Goal: Task Accomplishment & Management: Manage account settings

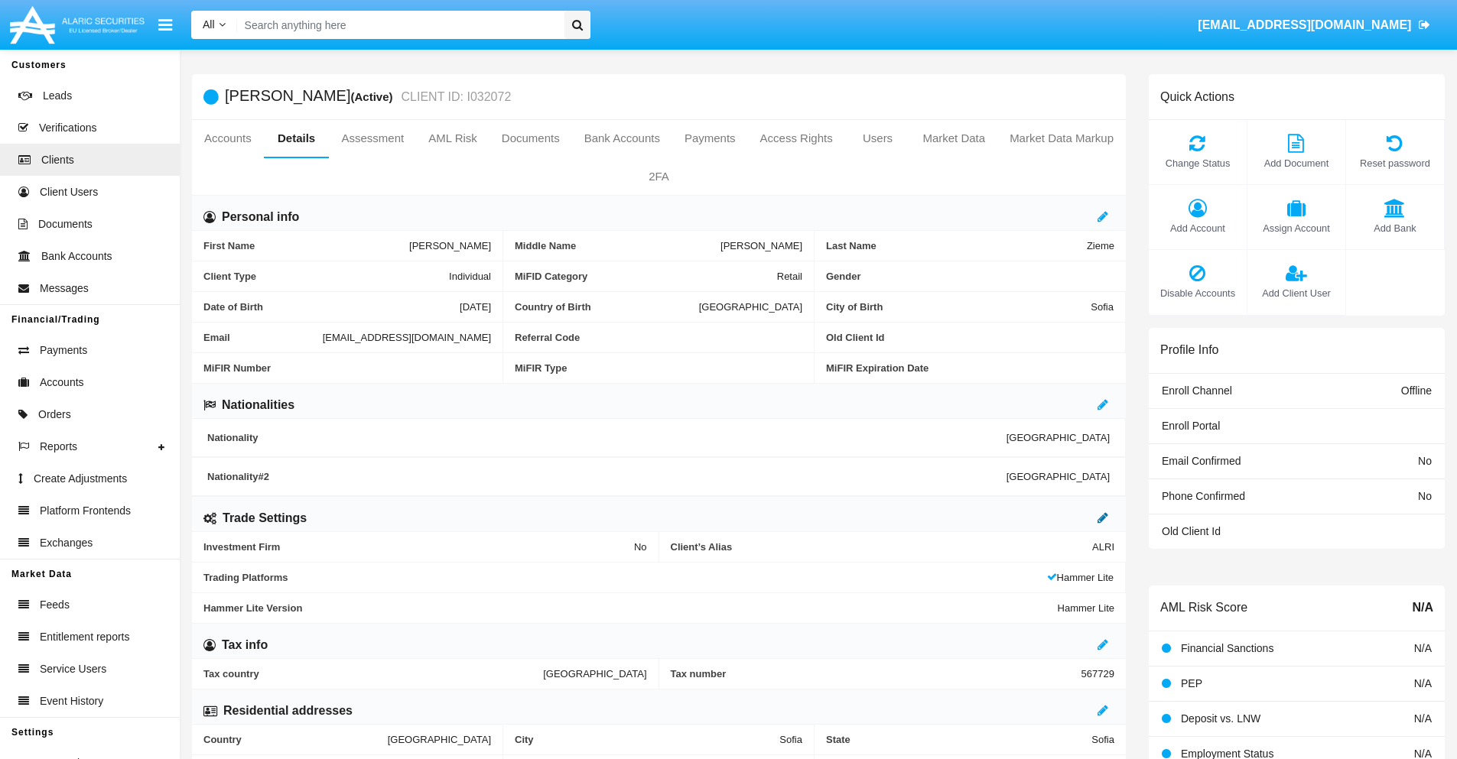
click at [1103, 518] on icon at bounding box center [1102, 518] width 11 height 12
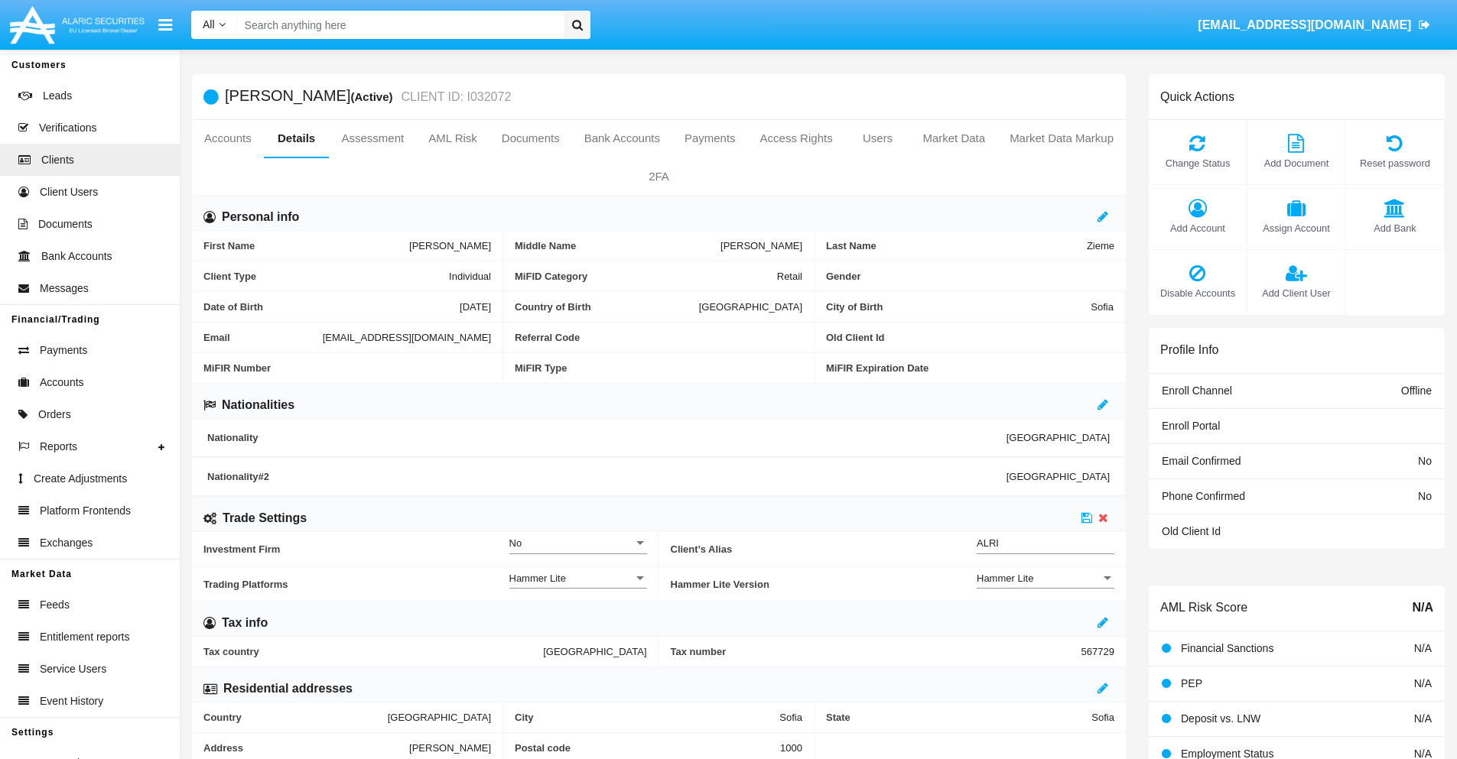
click at [1045, 578] on div "Hammer Lite" at bounding box center [1039, 578] width 124 height 13
click at [1045, 587] on span "Hammer Lite Plus" at bounding box center [1033, 587] width 113 height 30
click at [1087, 518] on icon at bounding box center [1086, 518] width 11 height 12
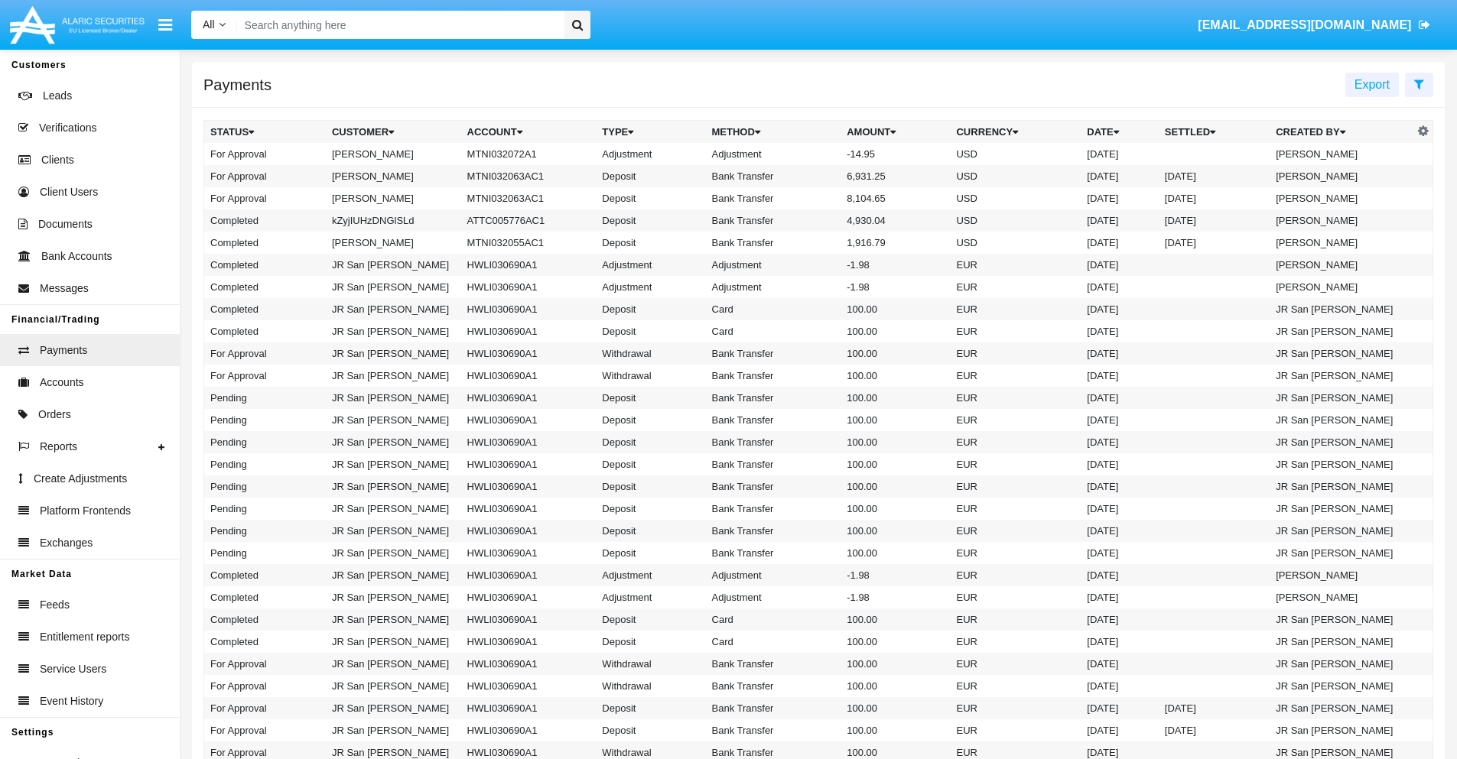
click at [521, 154] on td "MTNI032072A1" at bounding box center [528, 154] width 135 height 22
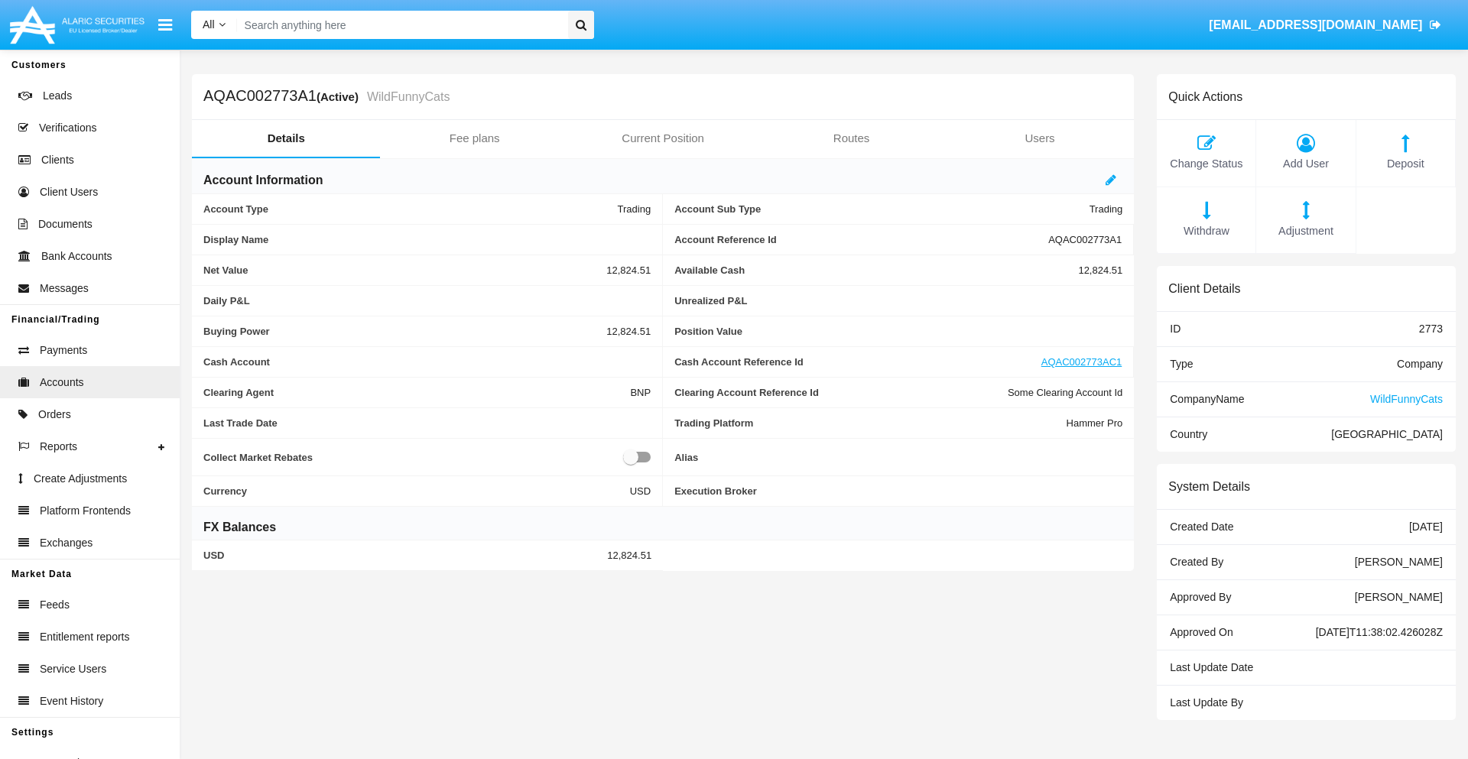
click at [1306, 231] on span "Adjustment" at bounding box center [1305, 231] width 83 height 17
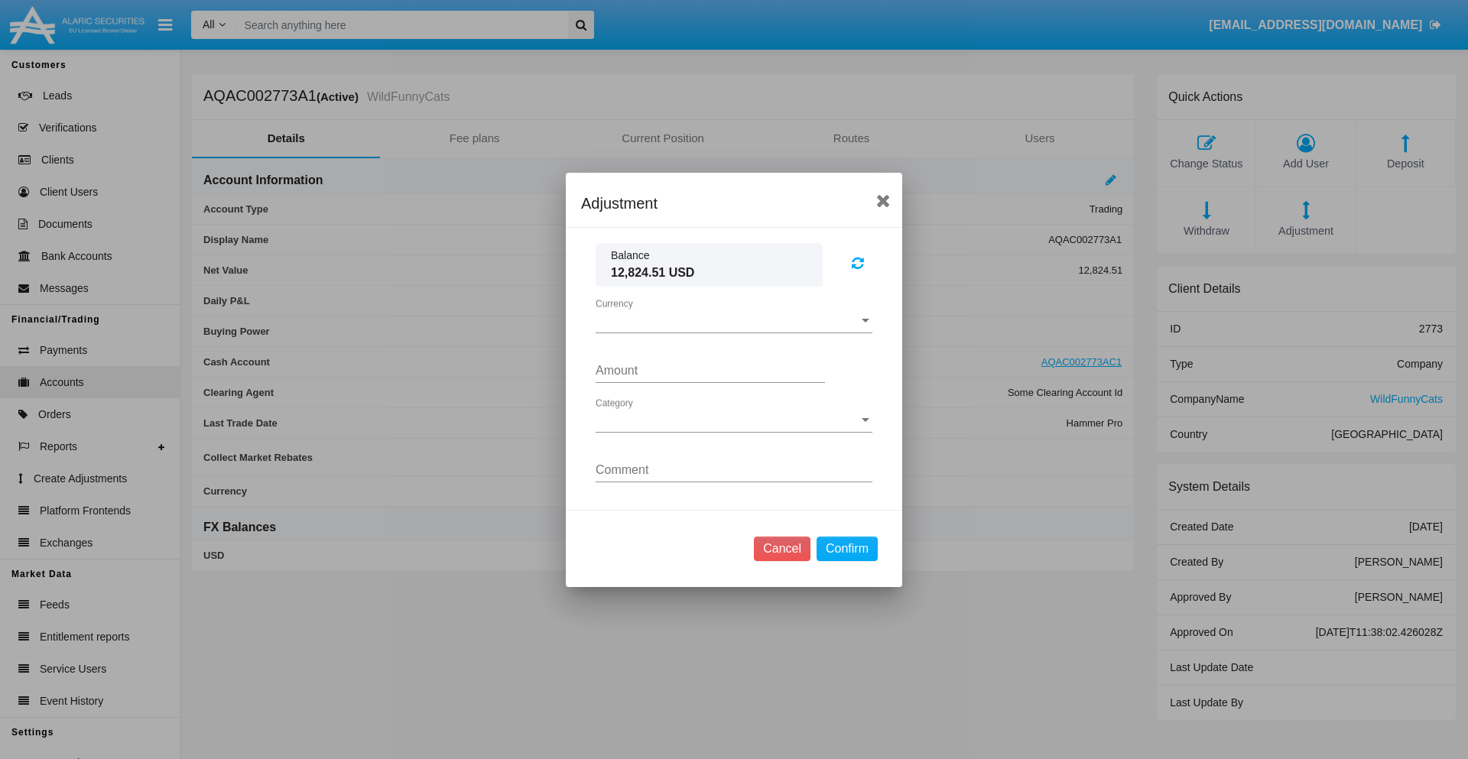
click at [734, 320] on span "Currency" at bounding box center [727, 321] width 263 height 14
click at [734, 332] on span "USD" at bounding box center [734, 332] width 277 height 37
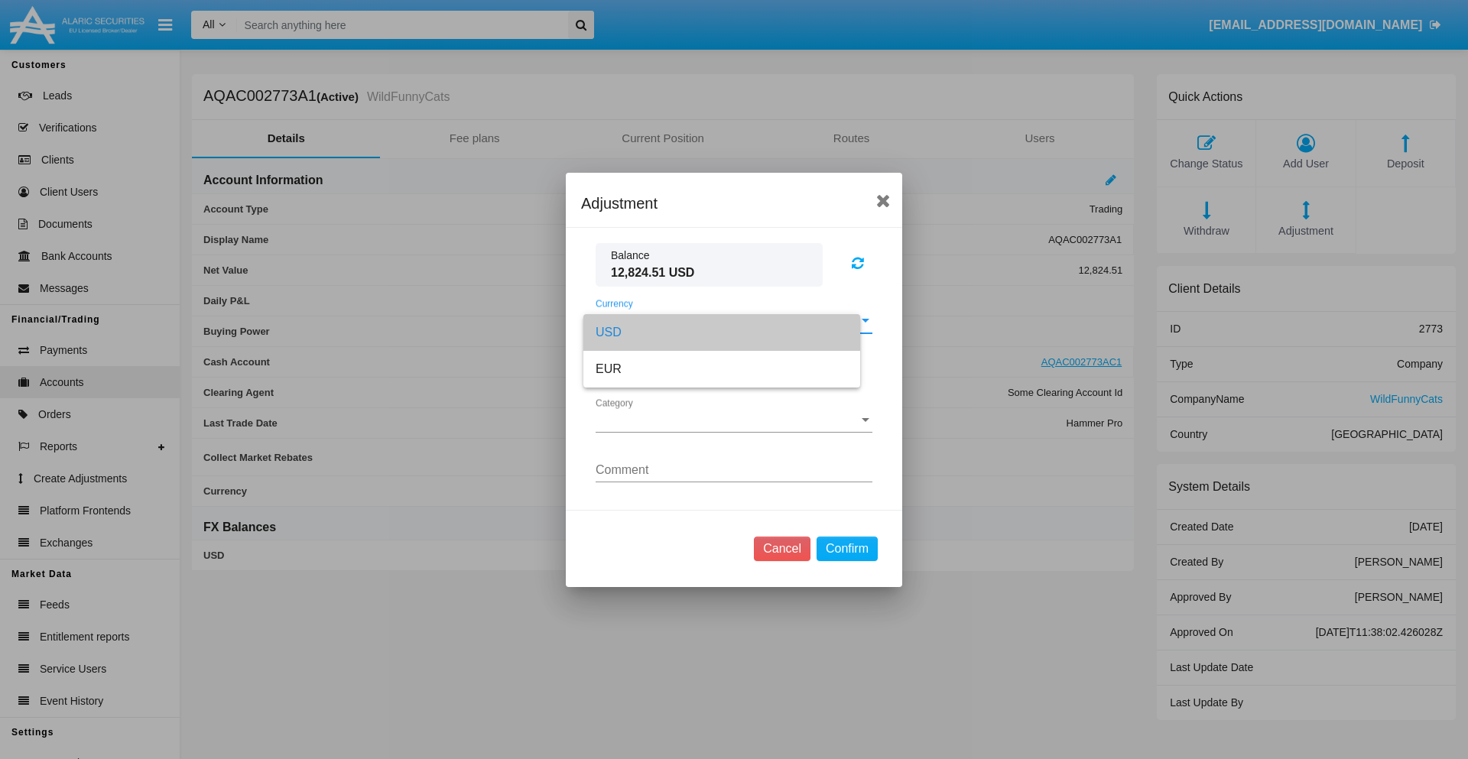
click at [734, 420] on span "Category" at bounding box center [727, 421] width 263 height 14
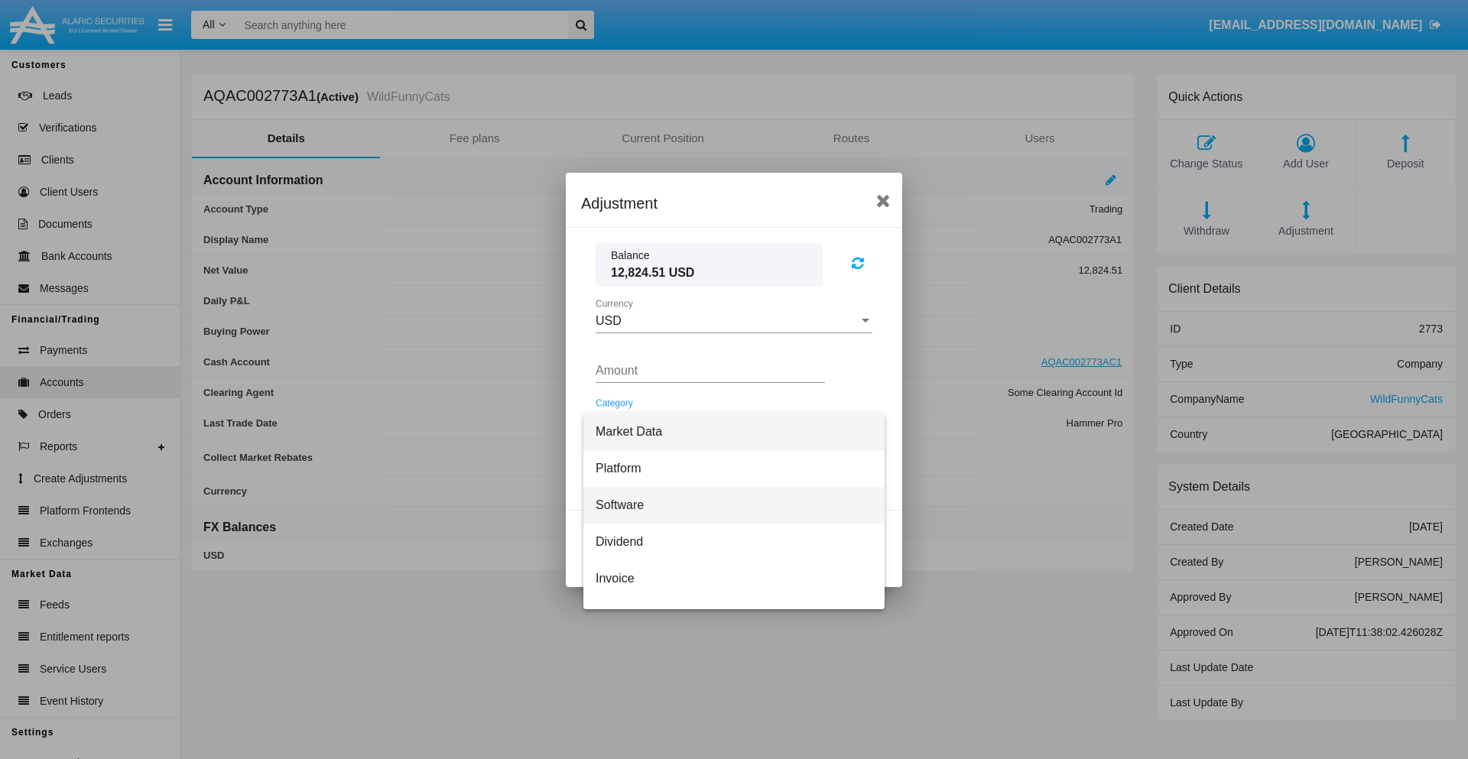
click at [728, 505] on span "Software" at bounding box center [734, 505] width 277 height 37
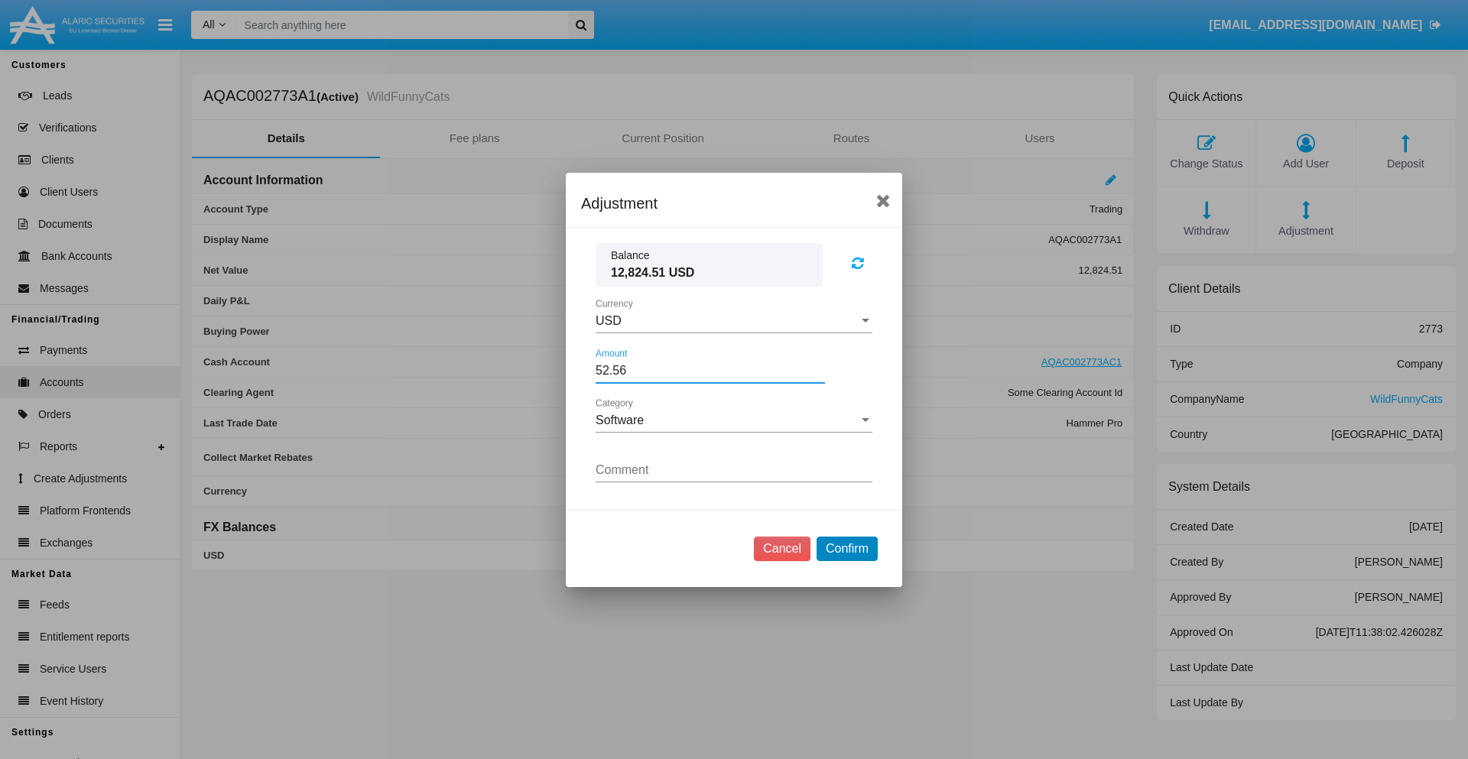
click at [847, 548] on button "Confirm" at bounding box center [847, 549] width 61 height 24
type input "52.5600"
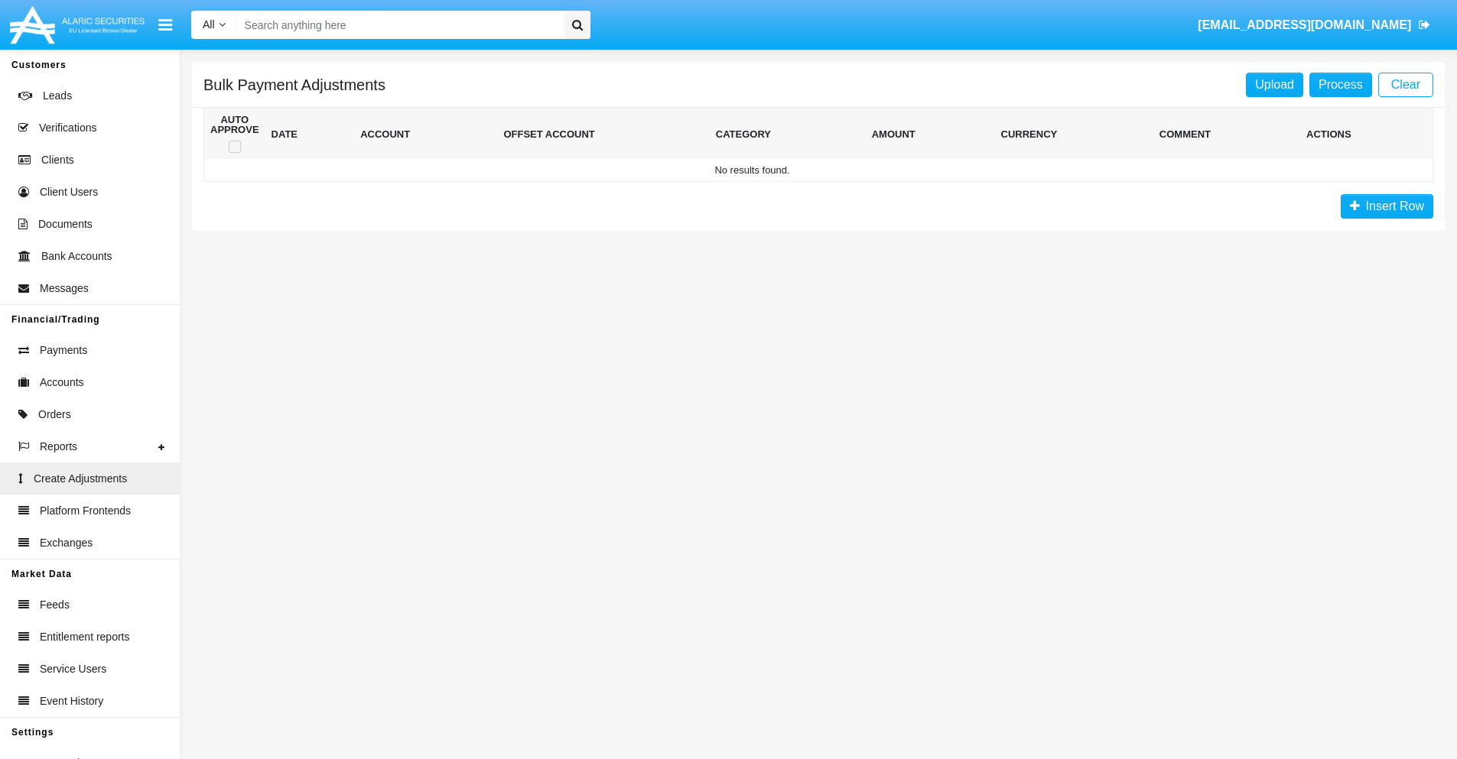
click at [1387, 206] on span "Insert Row" at bounding box center [1392, 206] width 64 height 13
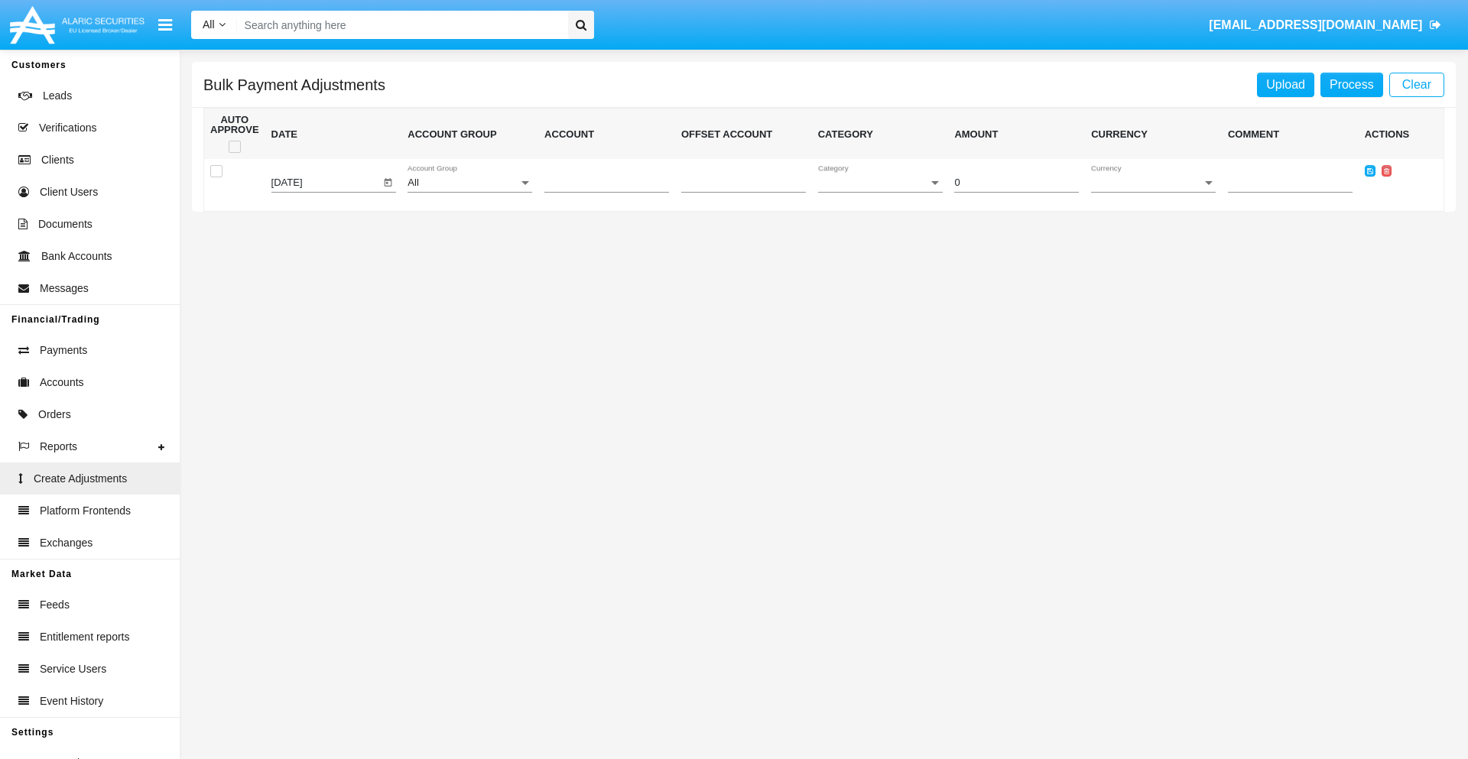
click at [470, 183] on div "All" at bounding box center [463, 182] width 111 height 11
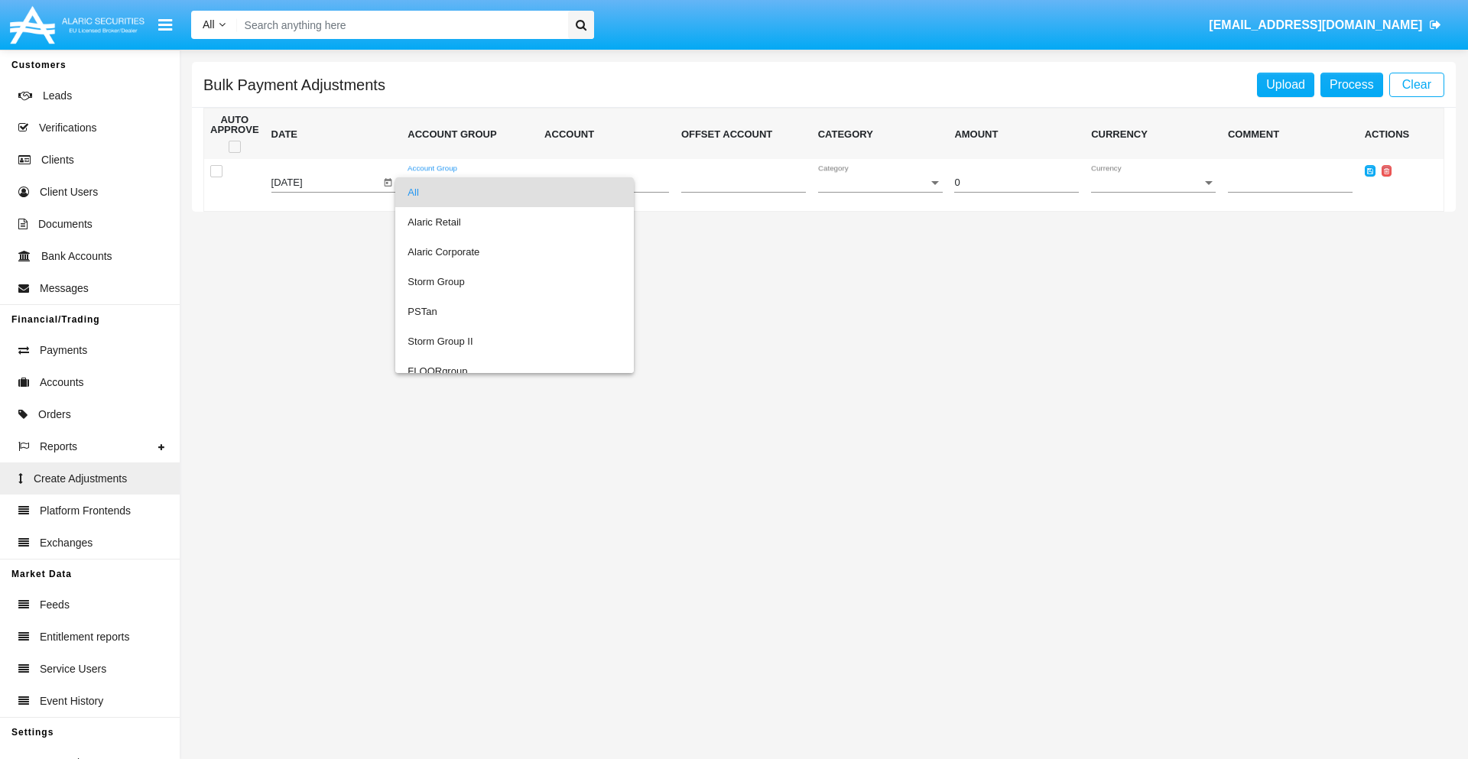
scroll to position [1445, 0]
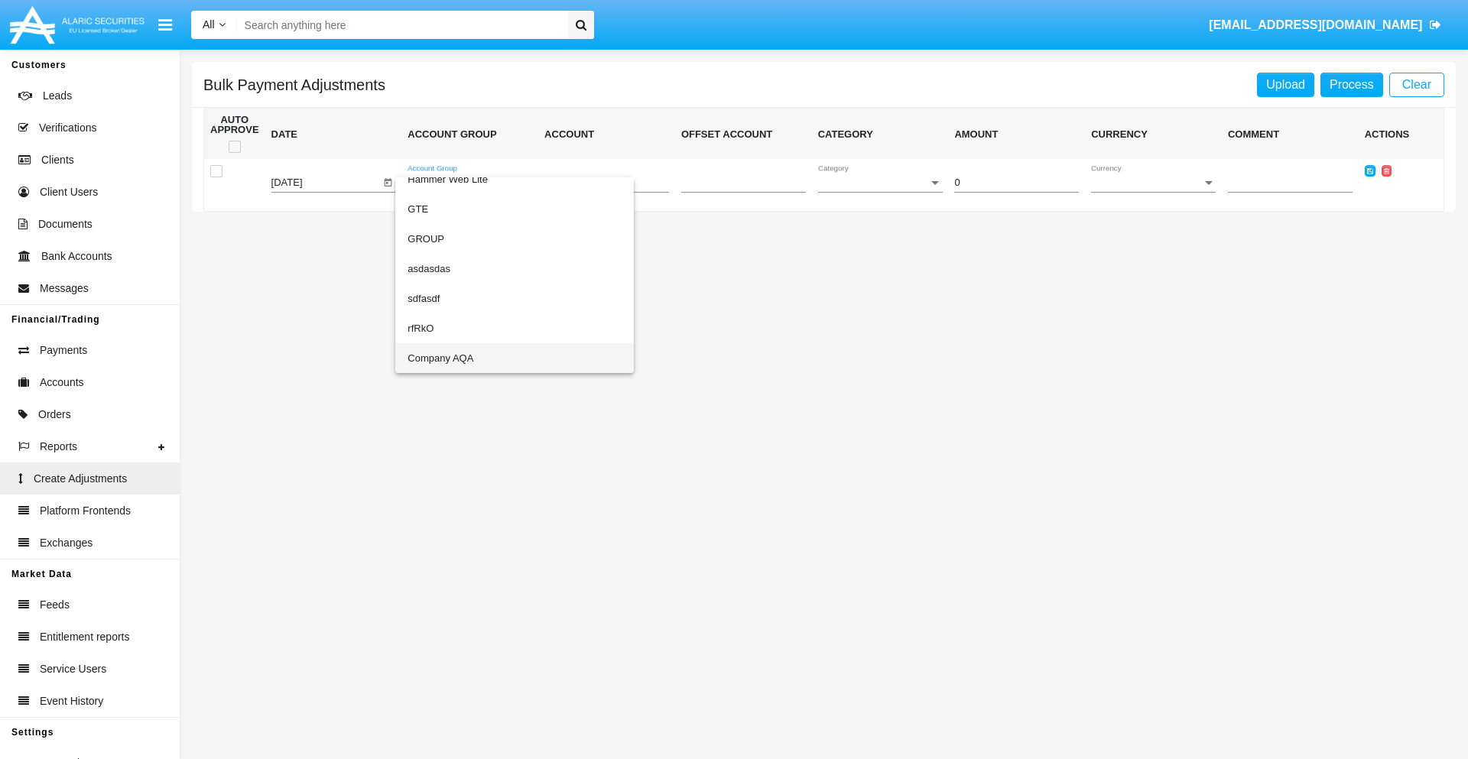
click at [483, 358] on span "Company AQA" at bounding box center [515, 358] width 214 height 30
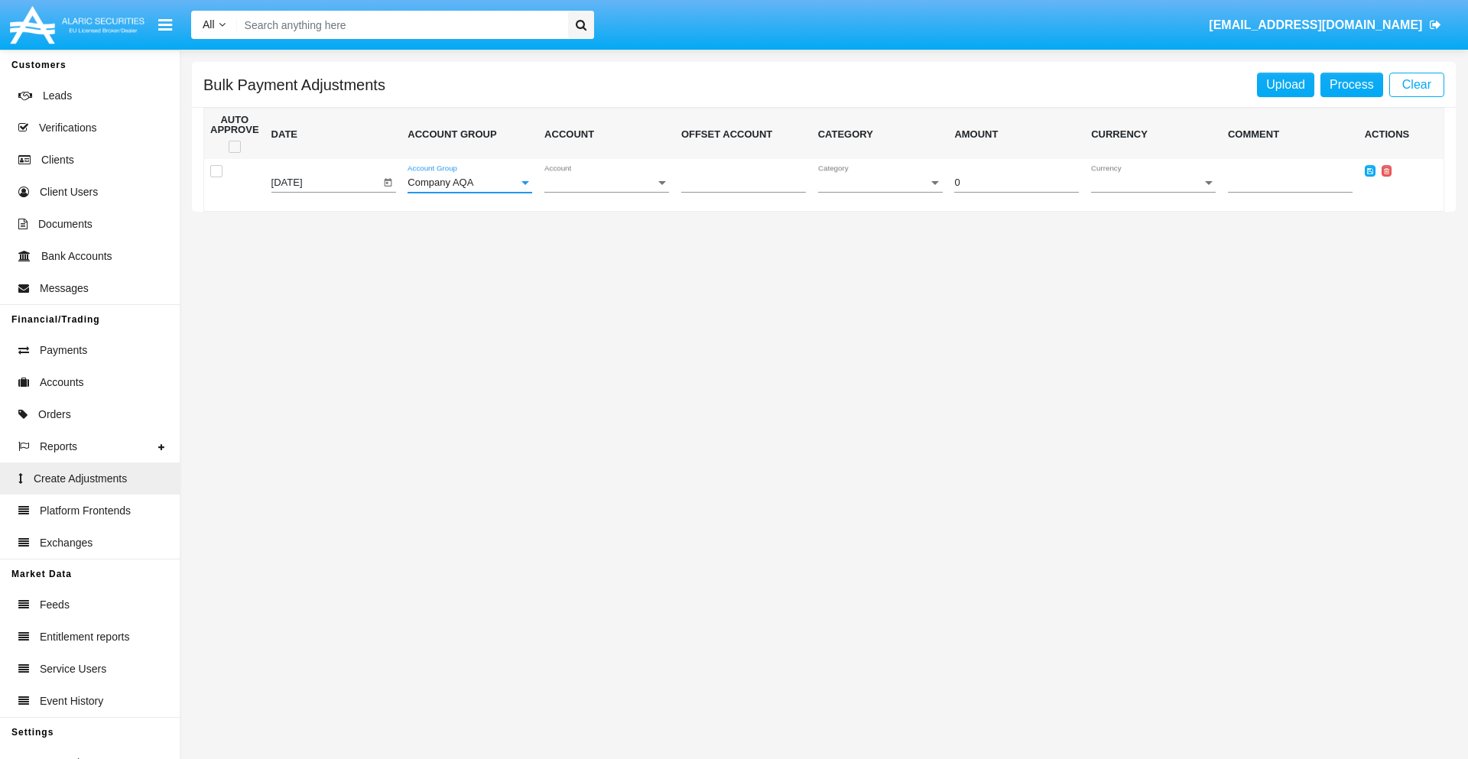
click at [606, 183] on span "Account" at bounding box center [600, 182] width 111 height 11
click at [600, 252] on span "AQAC002773A2" at bounding box center [607, 252] width 125 height 30
click at [880, 183] on span "Category" at bounding box center [873, 182] width 111 height 11
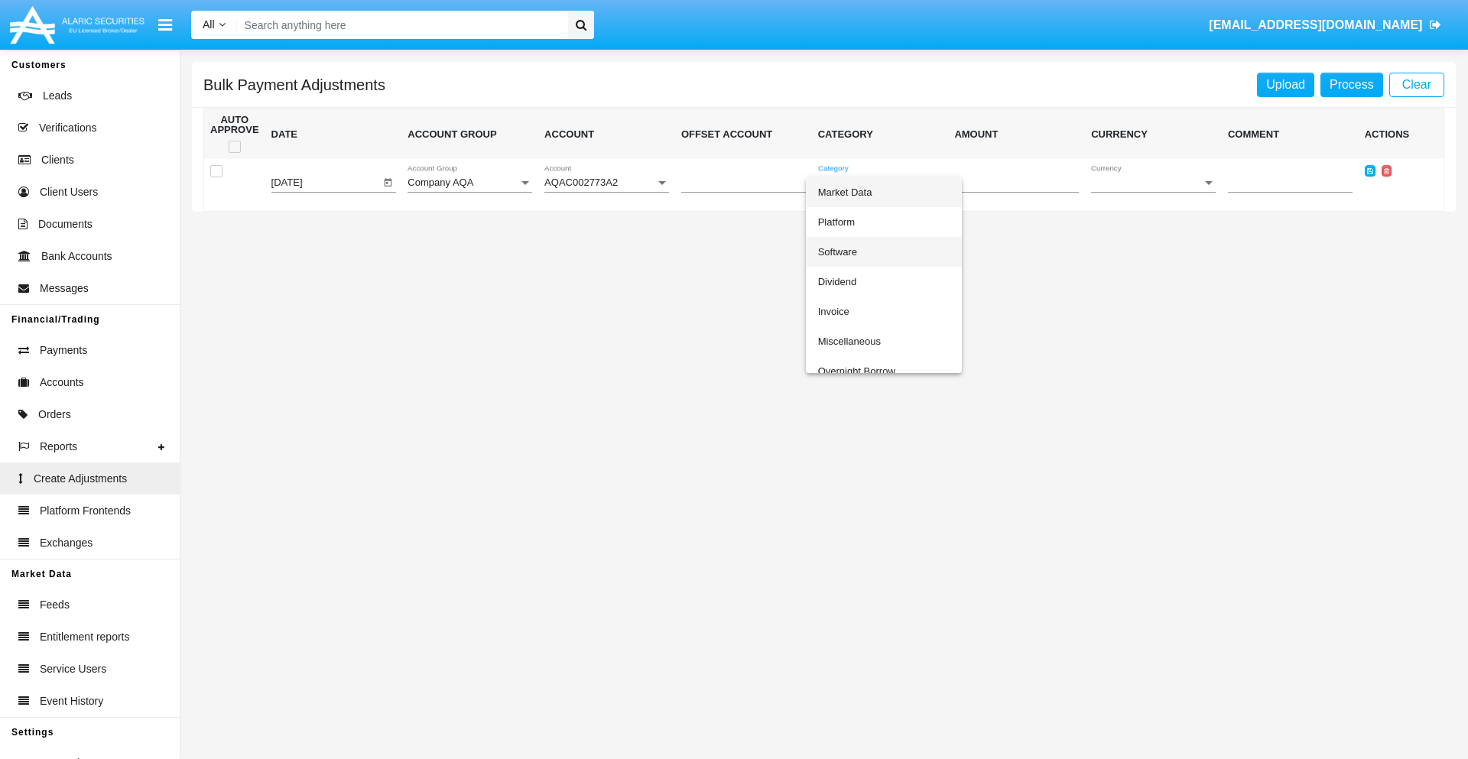
click at [883, 252] on span "Software" at bounding box center [884, 252] width 132 height 30
type input "-90.08"
click at [1153, 183] on span "Currency" at bounding box center [1146, 182] width 111 height 11
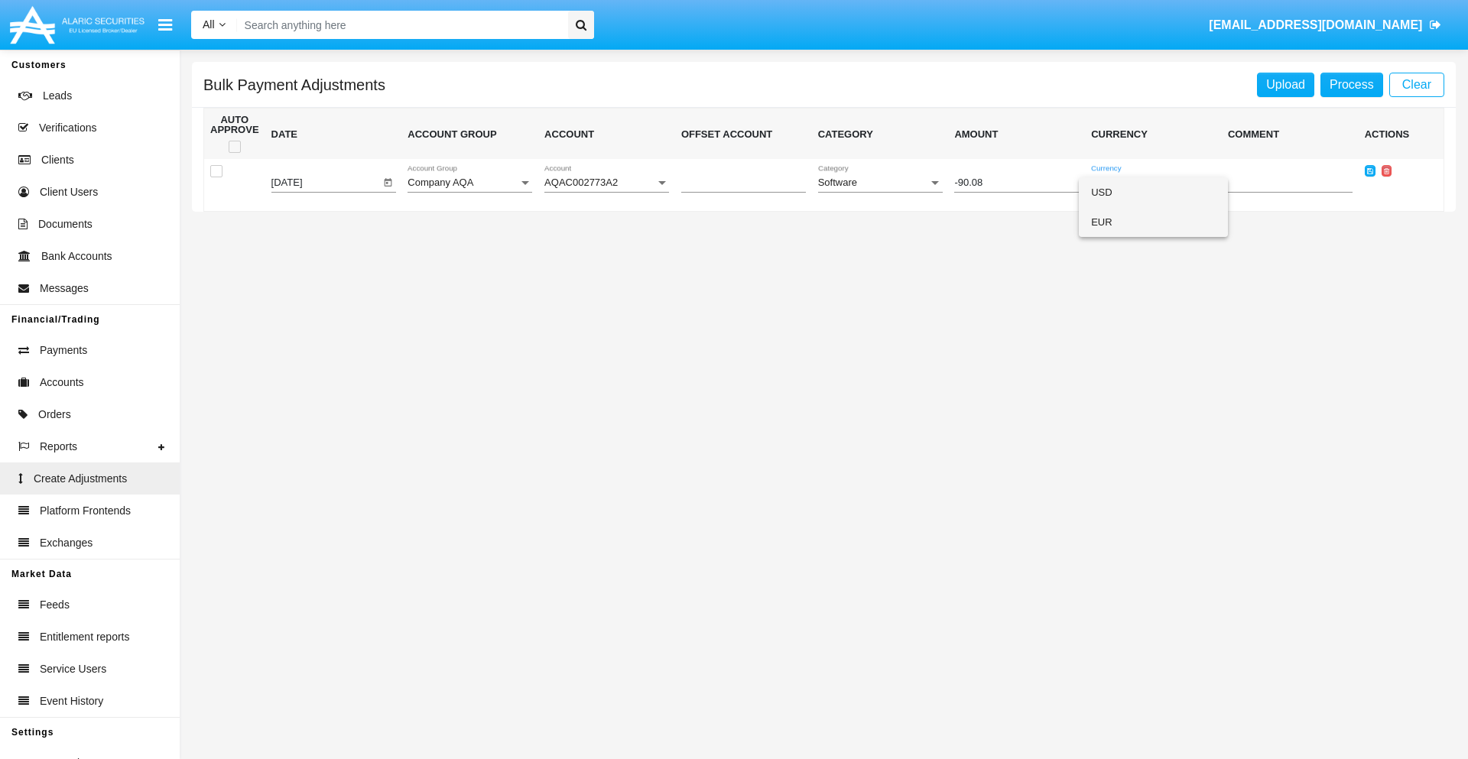
click at [1153, 222] on span "EUR" at bounding box center [1153, 222] width 125 height 30
click at [1370, 171] on icon at bounding box center [1370, 170] width 6 height 7
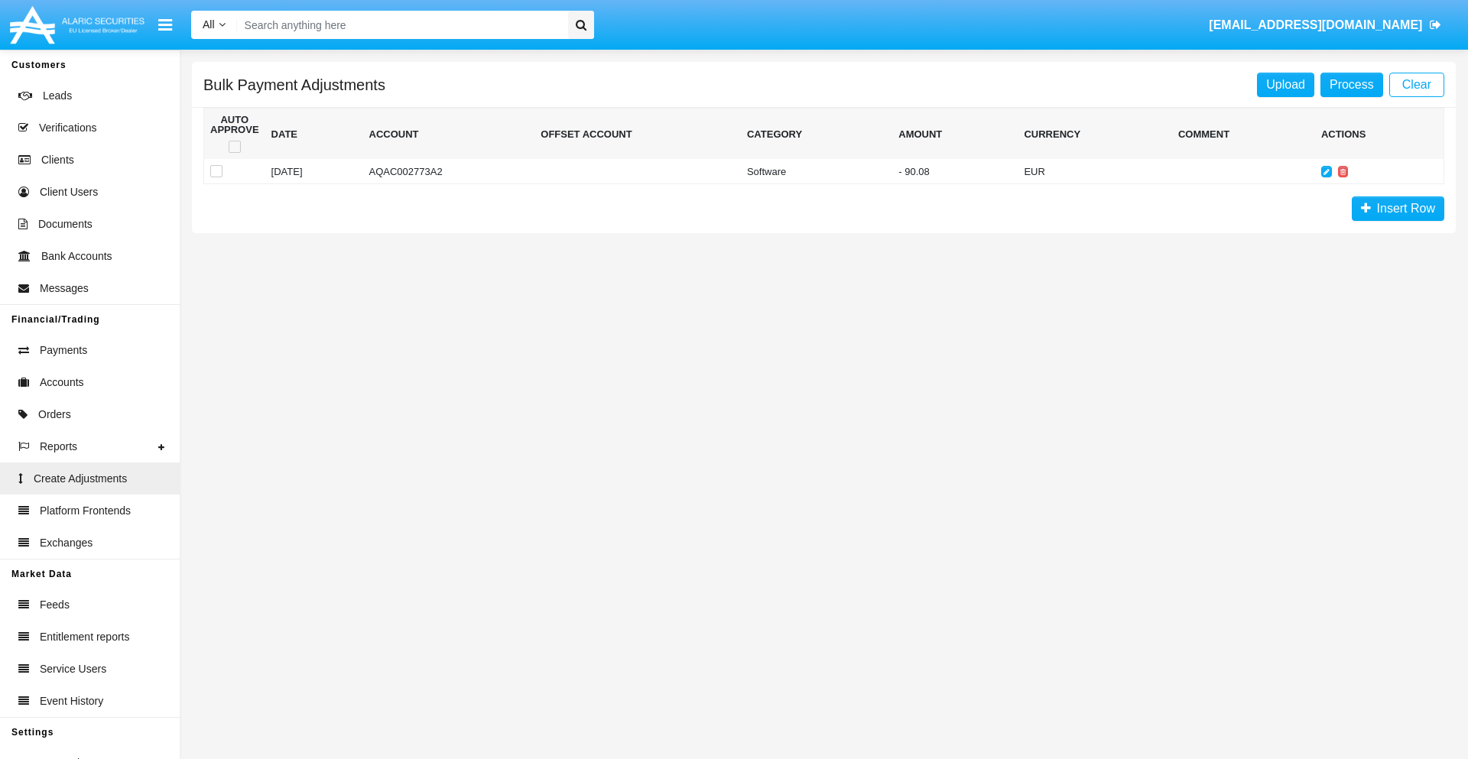
click at [234, 147] on span at bounding box center [235, 147] width 12 height 12
click at [234, 153] on input "checkbox" at bounding box center [234, 153] width 1 height 1
checkbox input "true"
click at [1351, 84] on link "Process" at bounding box center [1352, 85] width 63 height 24
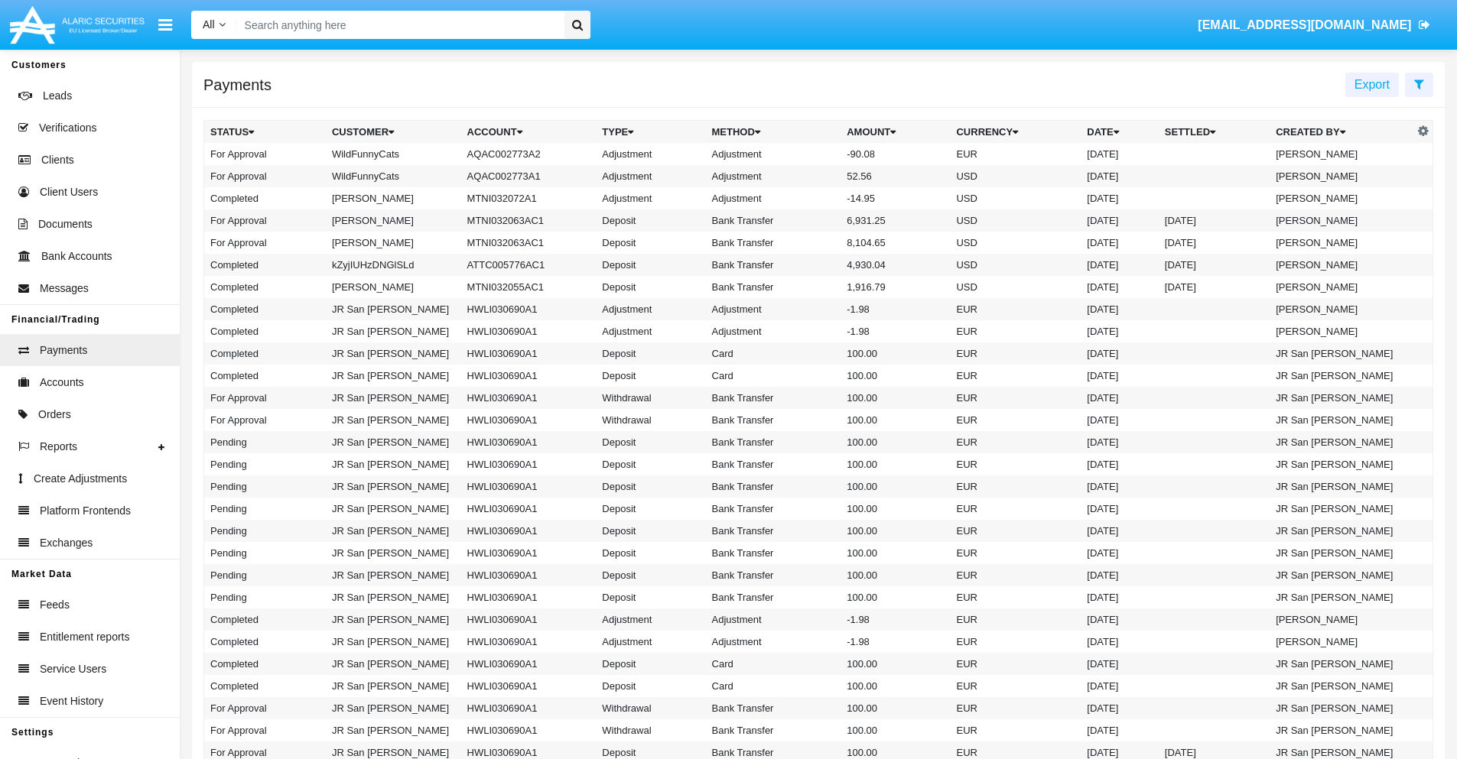
click at [818, 154] on td "Adjustment" at bounding box center [773, 154] width 135 height 22
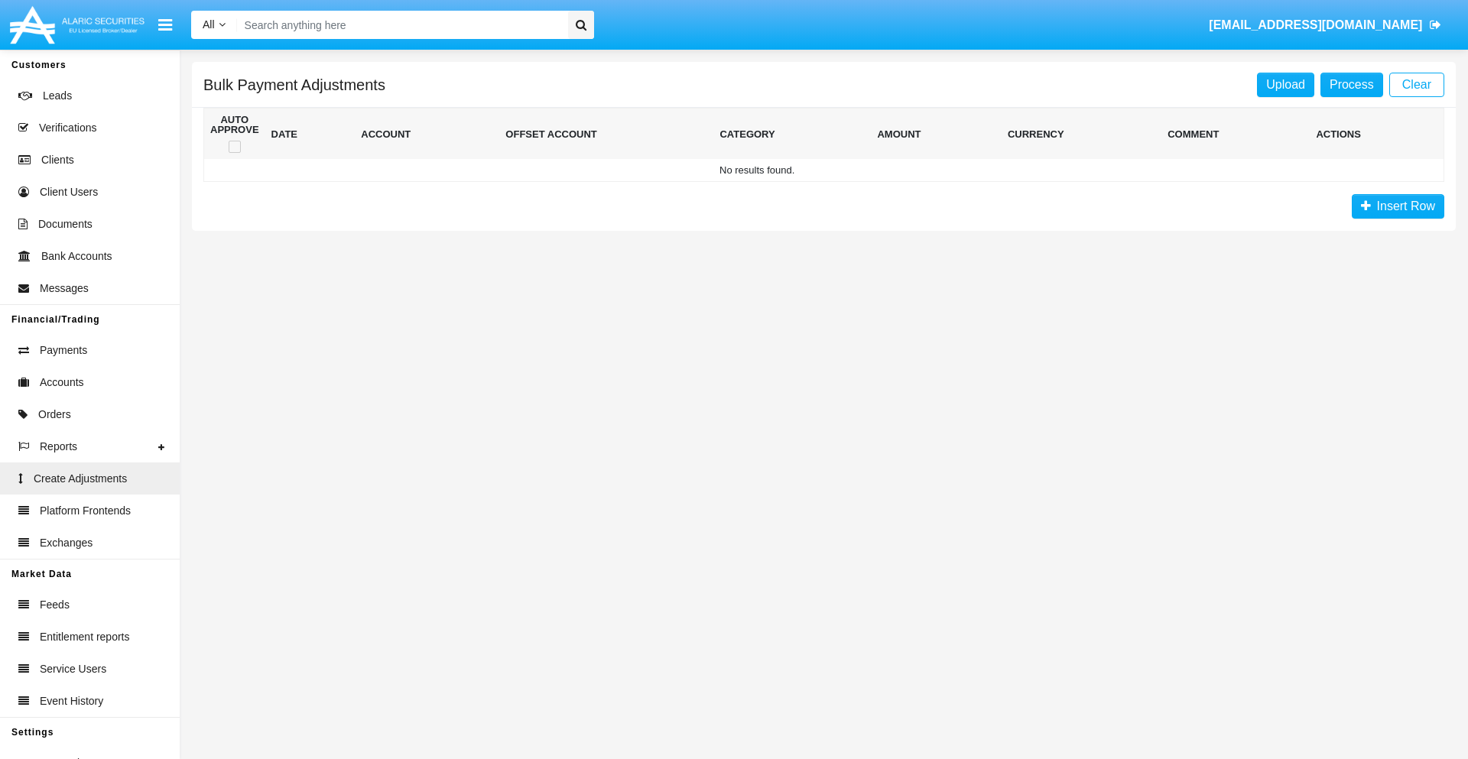
click at [1398, 206] on span "Insert Row" at bounding box center [1403, 206] width 64 height 13
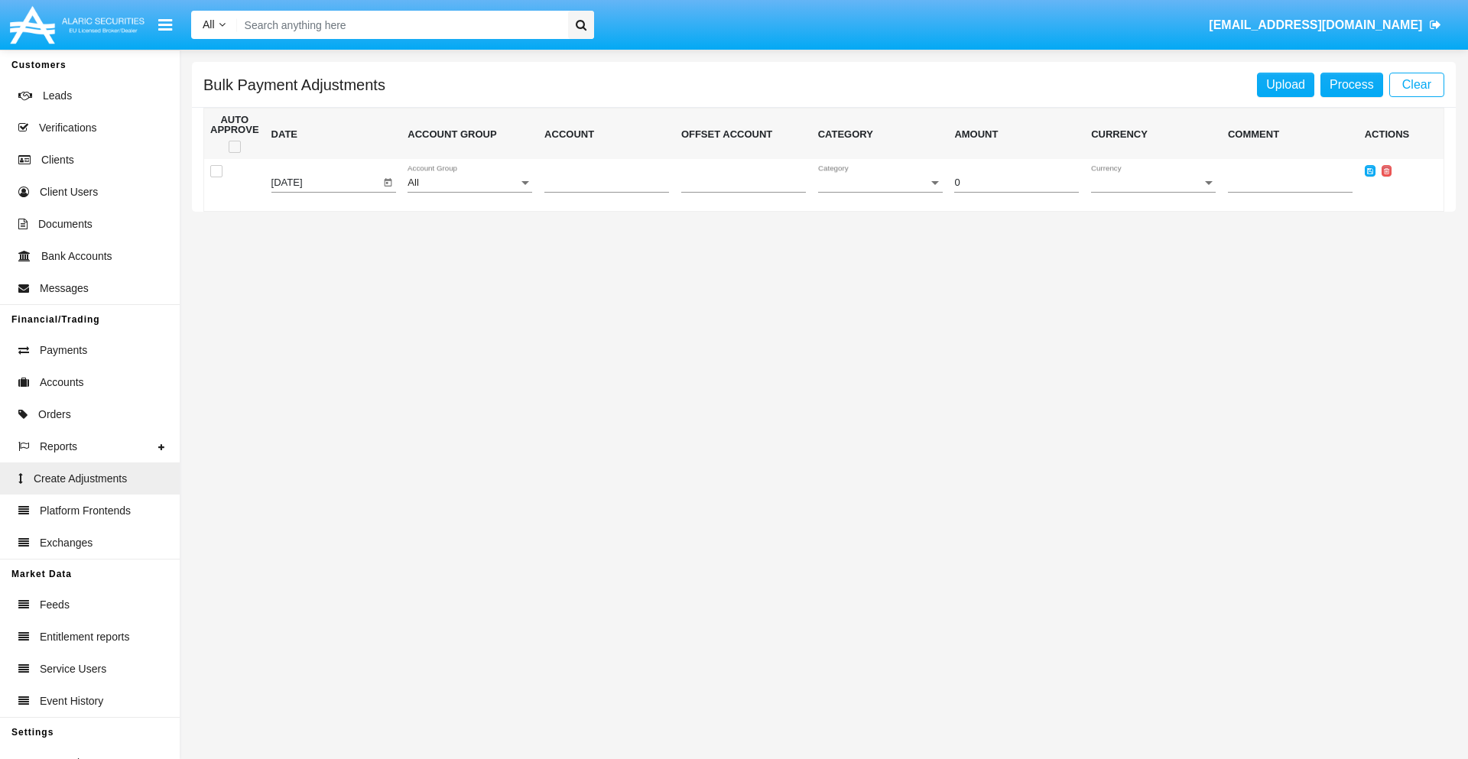
click at [470, 183] on div "All" at bounding box center [463, 182] width 111 height 11
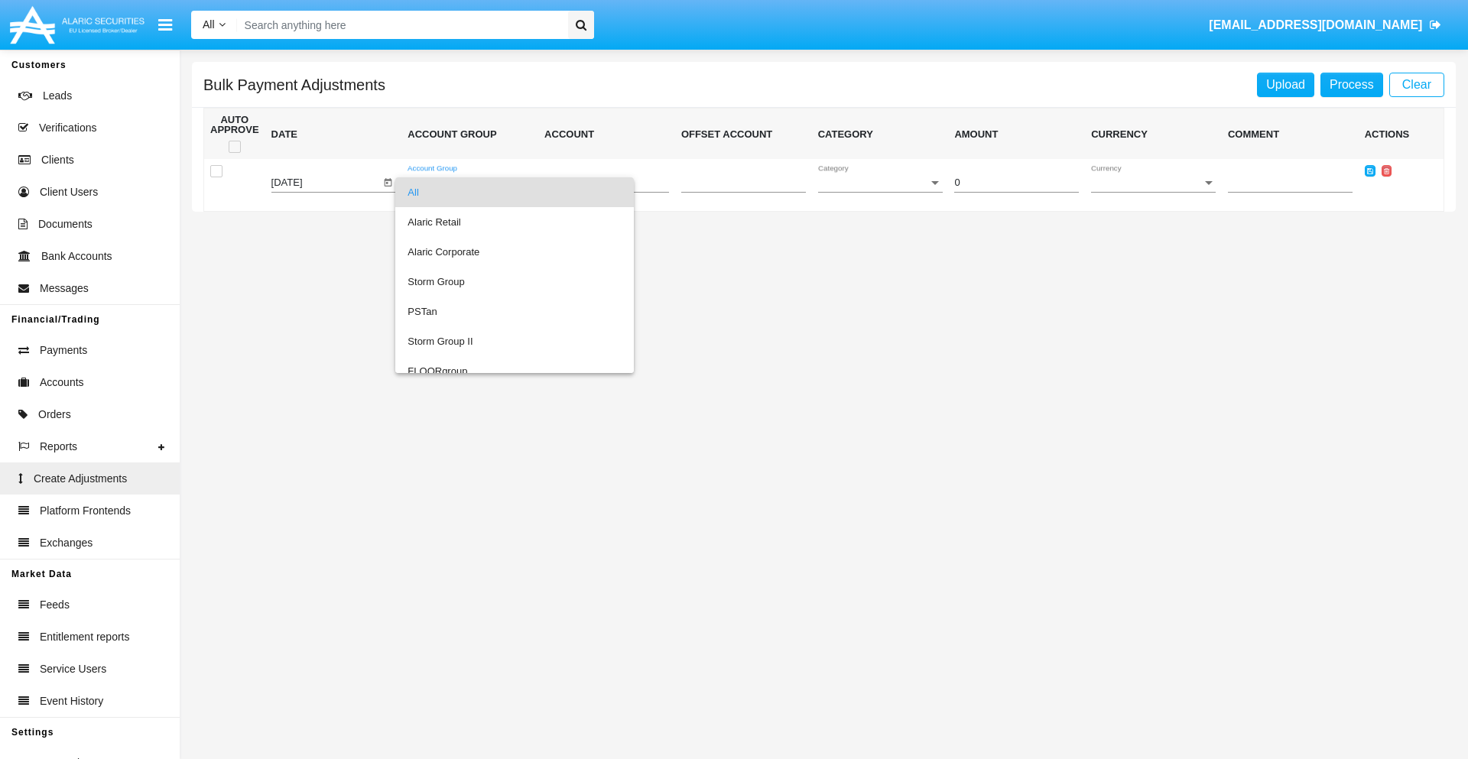
scroll to position [1445, 0]
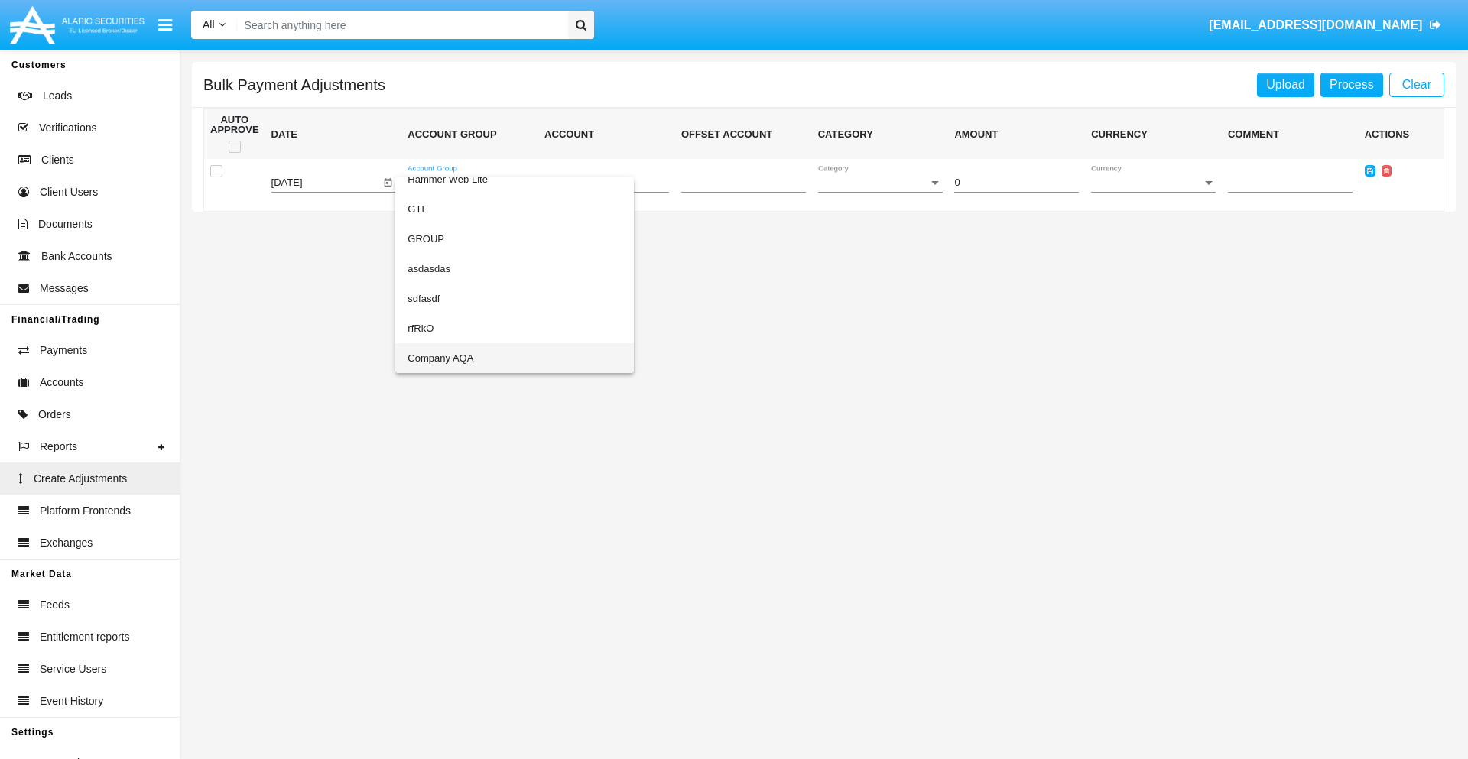
click at [483, 358] on span "Company AQA" at bounding box center [515, 358] width 214 height 30
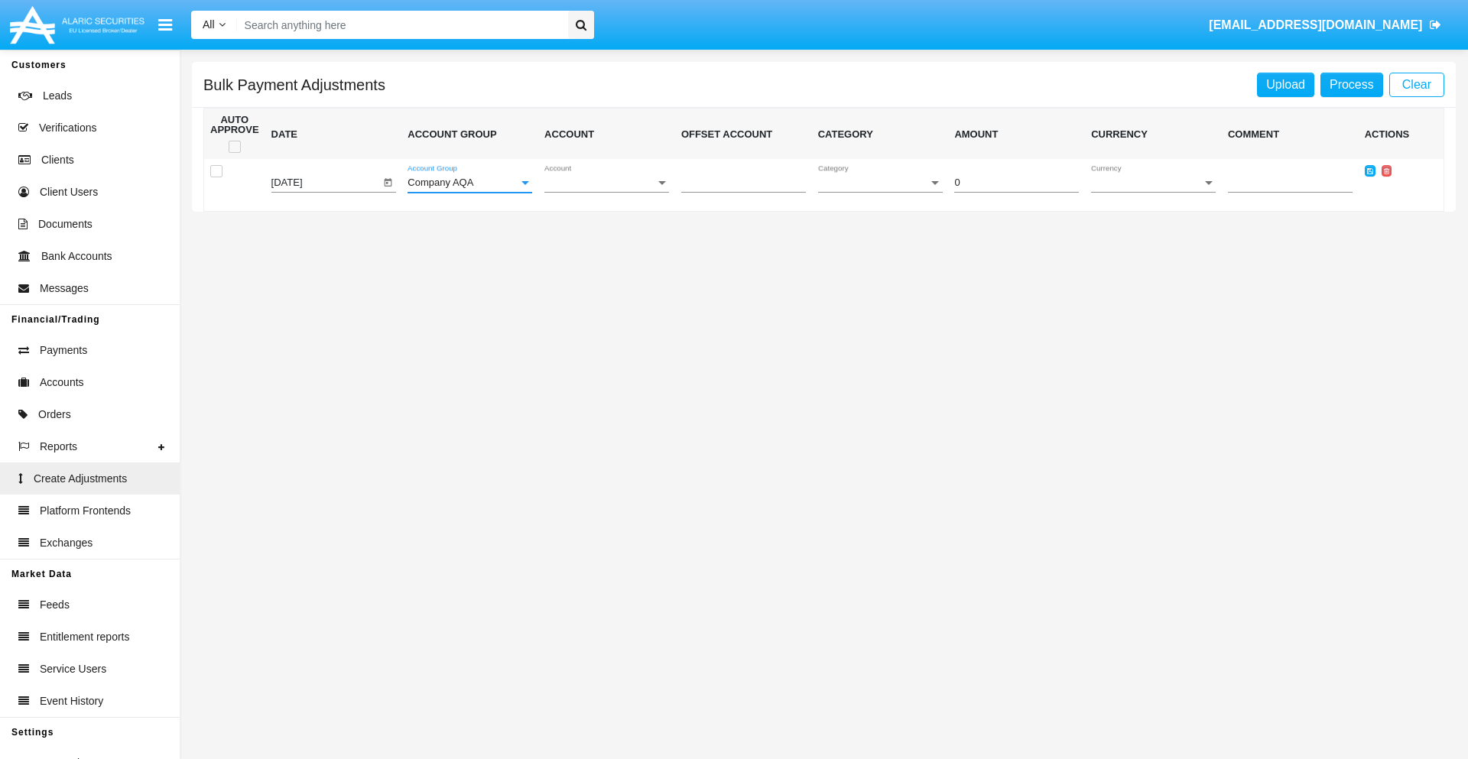
click at [606, 183] on span "Account" at bounding box center [600, 182] width 111 height 11
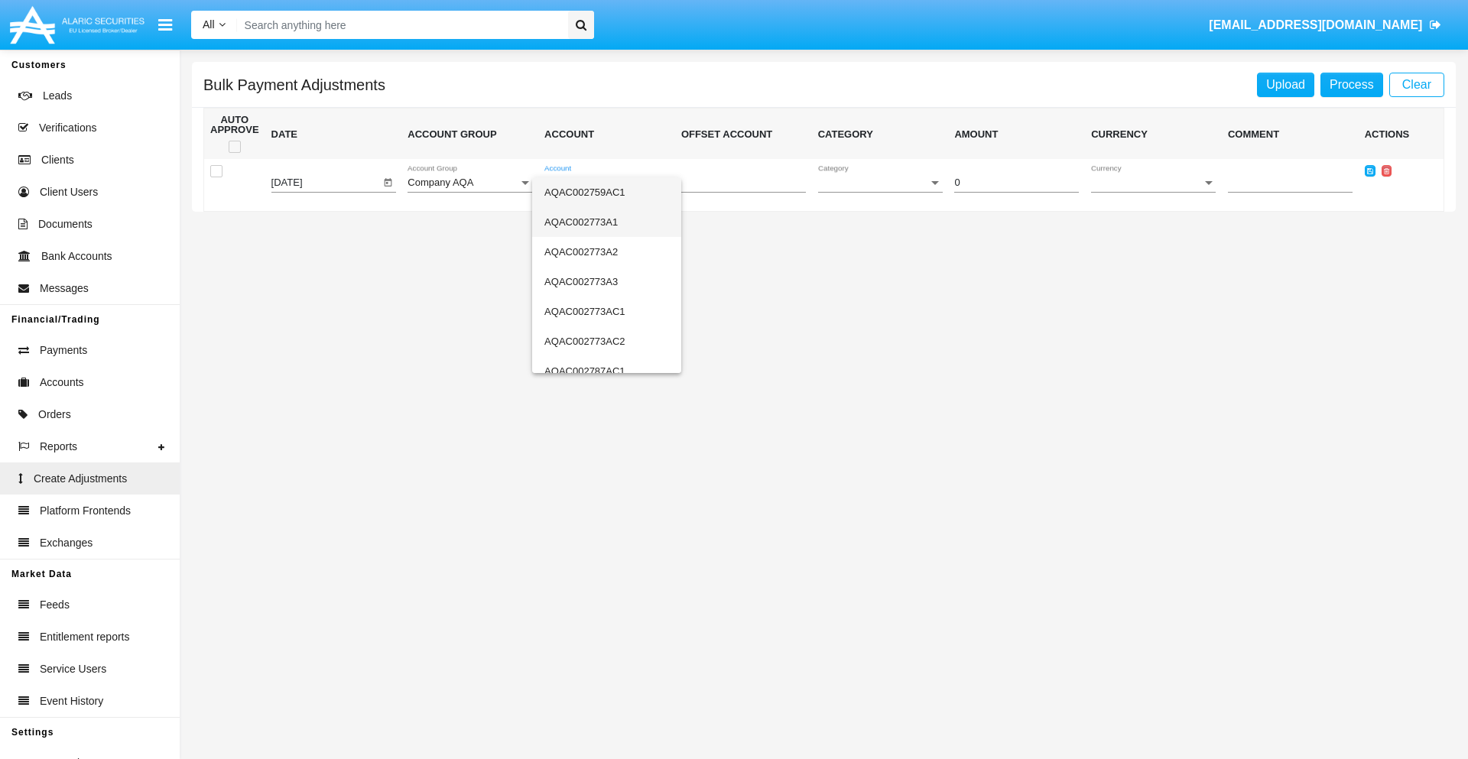
click at [600, 222] on span "AQAC002773A1" at bounding box center [607, 222] width 125 height 30
click at [880, 183] on span "Category" at bounding box center [873, 182] width 111 height 11
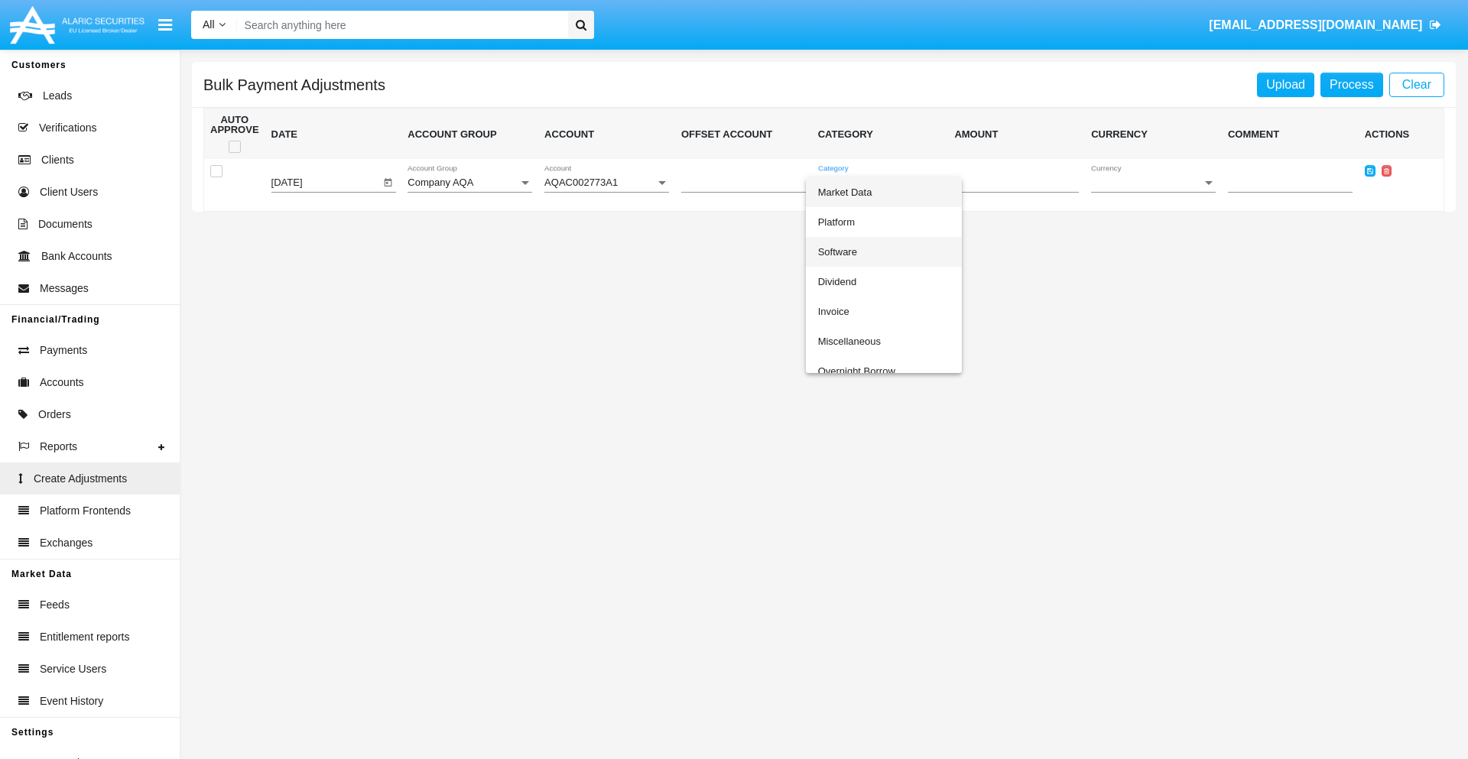
click at [883, 252] on span "Software" at bounding box center [884, 252] width 132 height 30
type input "-14.66"
click at [1153, 183] on span "Currency" at bounding box center [1146, 182] width 111 height 11
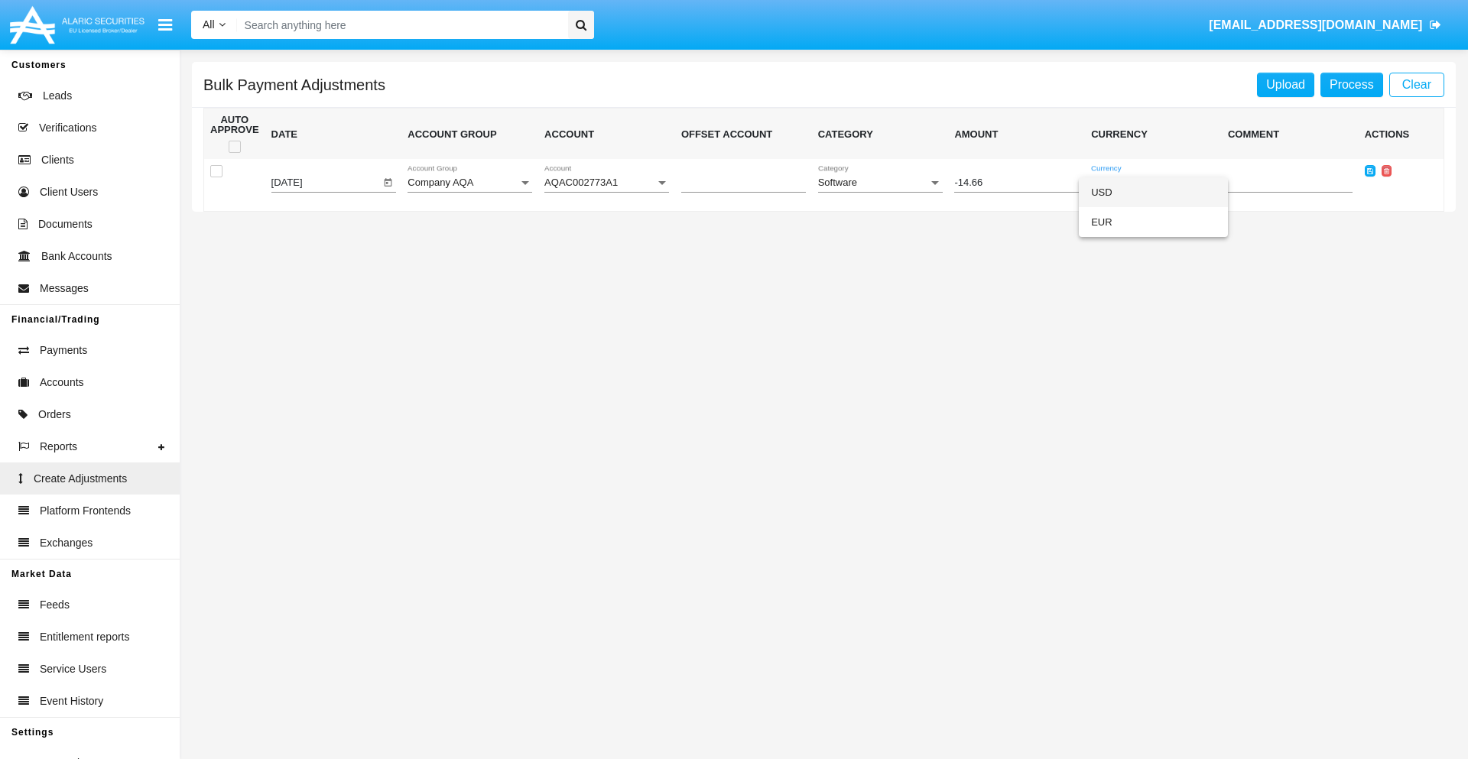
click at [1153, 192] on span "USD" at bounding box center [1153, 192] width 125 height 30
click at [1370, 171] on icon at bounding box center [1370, 170] width 6 height 7
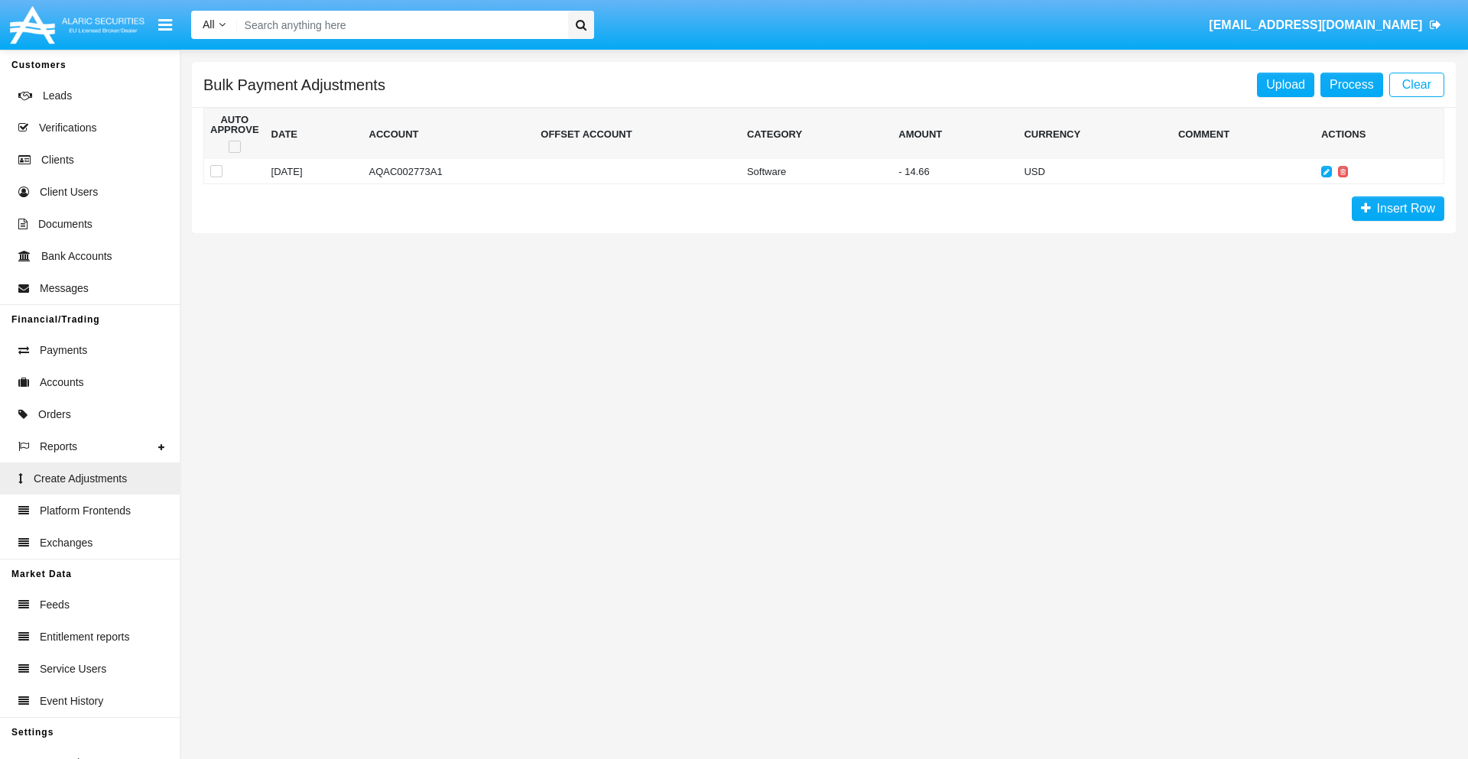
click at [234, 147] on span at bounding box center [235, 147] width 12 height 12
click at [234, 153] on input "checkbox" at bounding box center [234, 153] width 1 height 1
checkbox input "true"
click at [1351, 84] on link "Process" at bounding box center [1352, 85] width 63 height 24
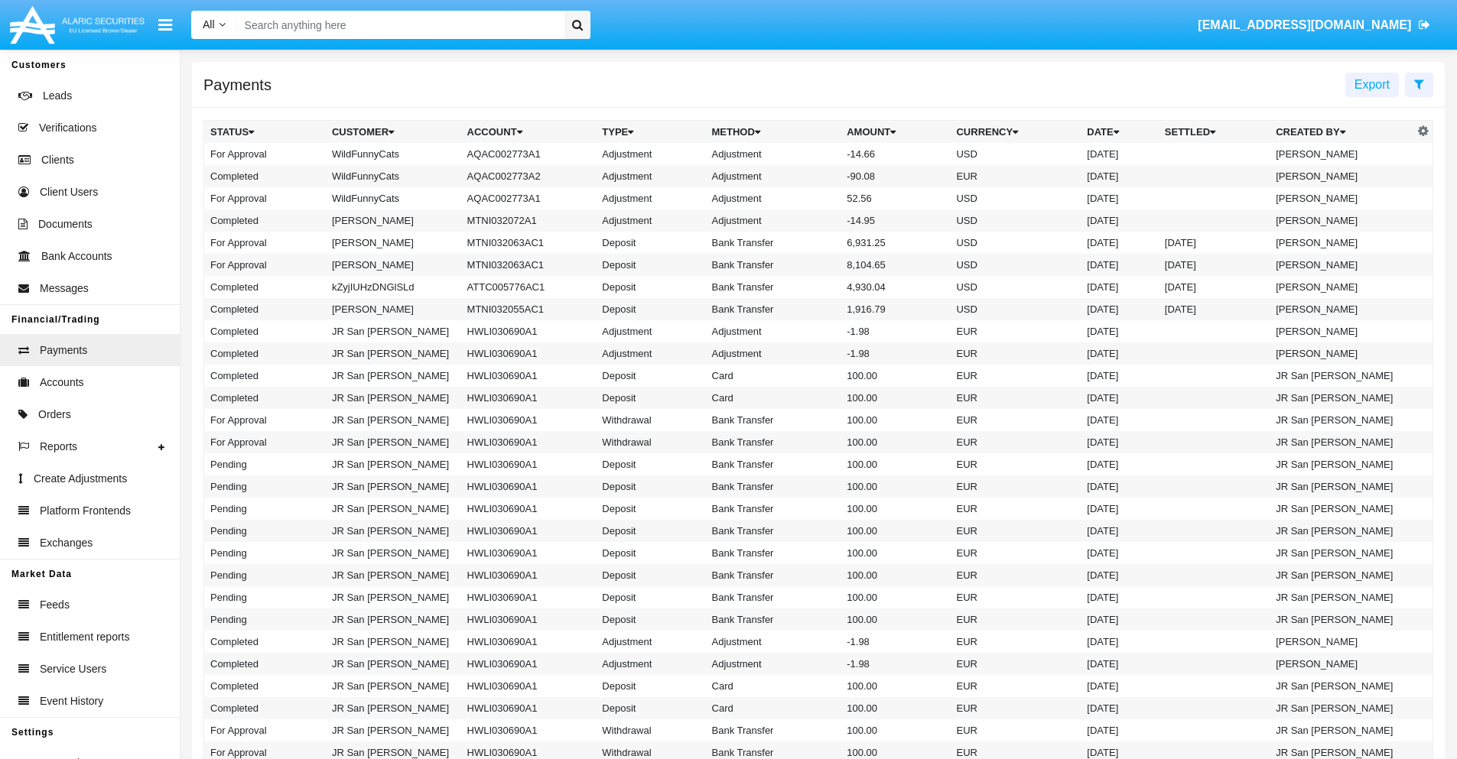
click at [818, 154] on td "Adjustment" at bounding box center [773, 154] width 135 height 22
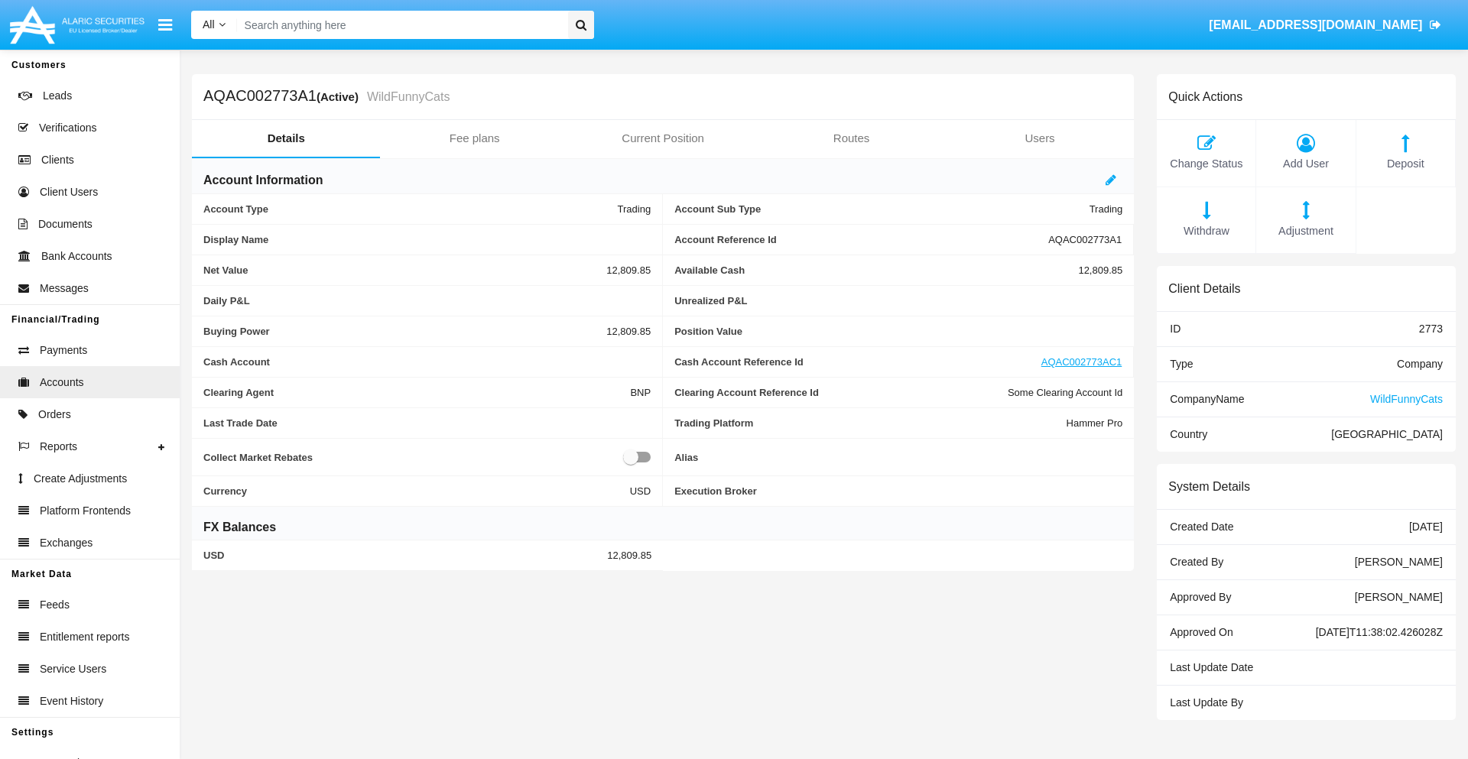
click at [1406, 164] on span "Deposit" at bounding box center [1405, 164] width 83 height 17
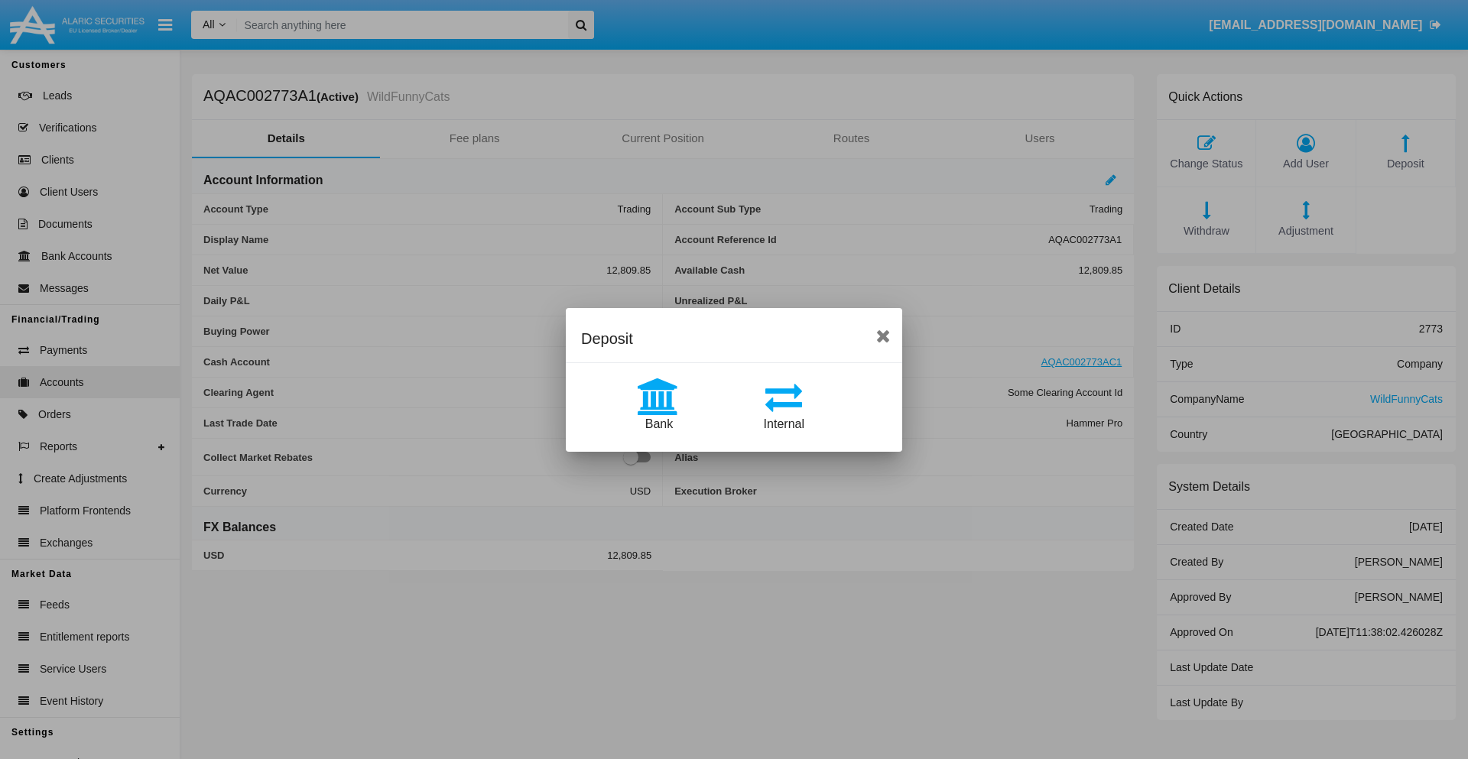
click at [658, 424] on span "Bank" at bounding box center [659, 424] width 28 height 13
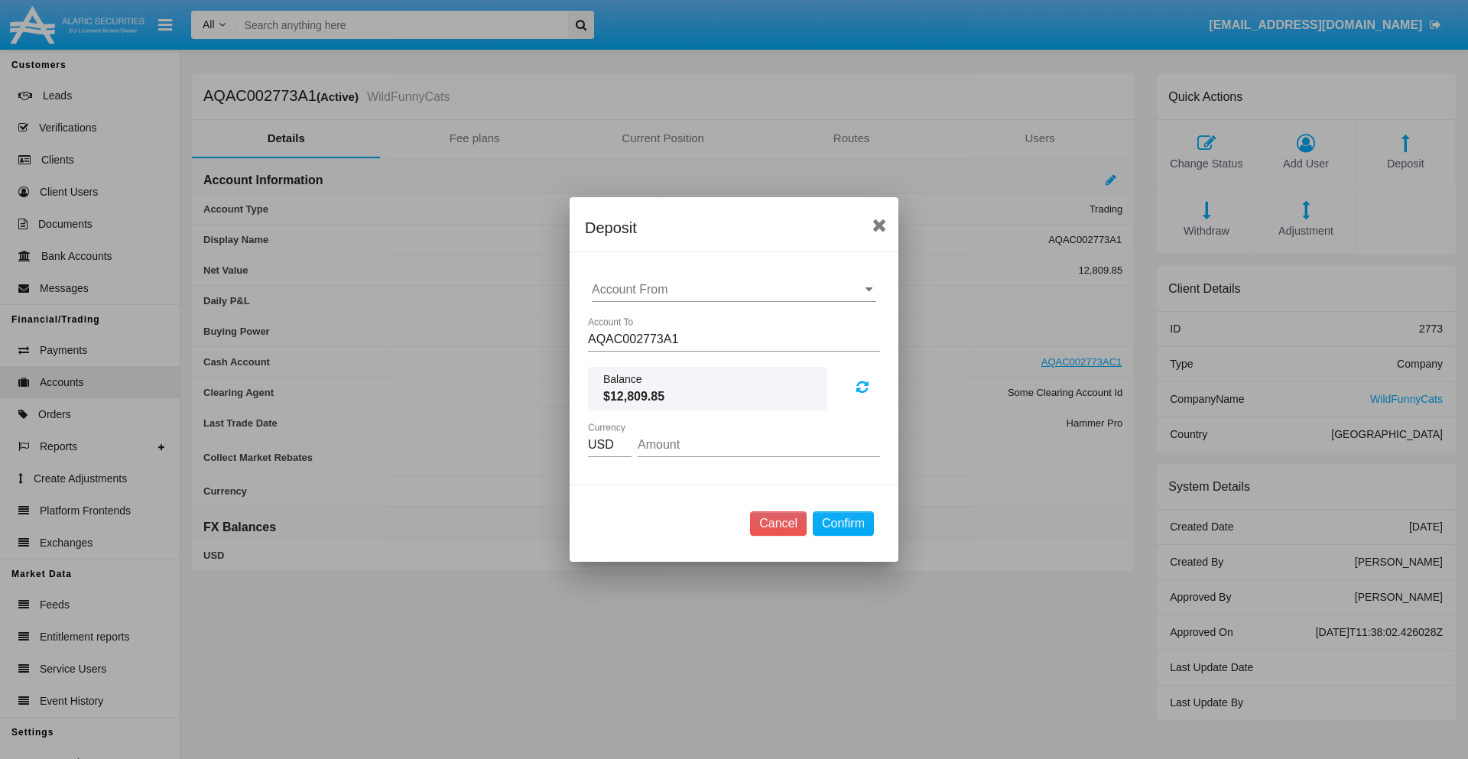
click at [734, 290] on input "Account From" at bounding box center [734, 290] width 284 height 14
click at [625, 320] on span "ACDC" at bounding box center [625, 320] width 34 height 13
type input "ACDC"
type input "34.84"
click at [843, 524] on button "Confirm" at bounding box center [843, 524] width 61 height 24
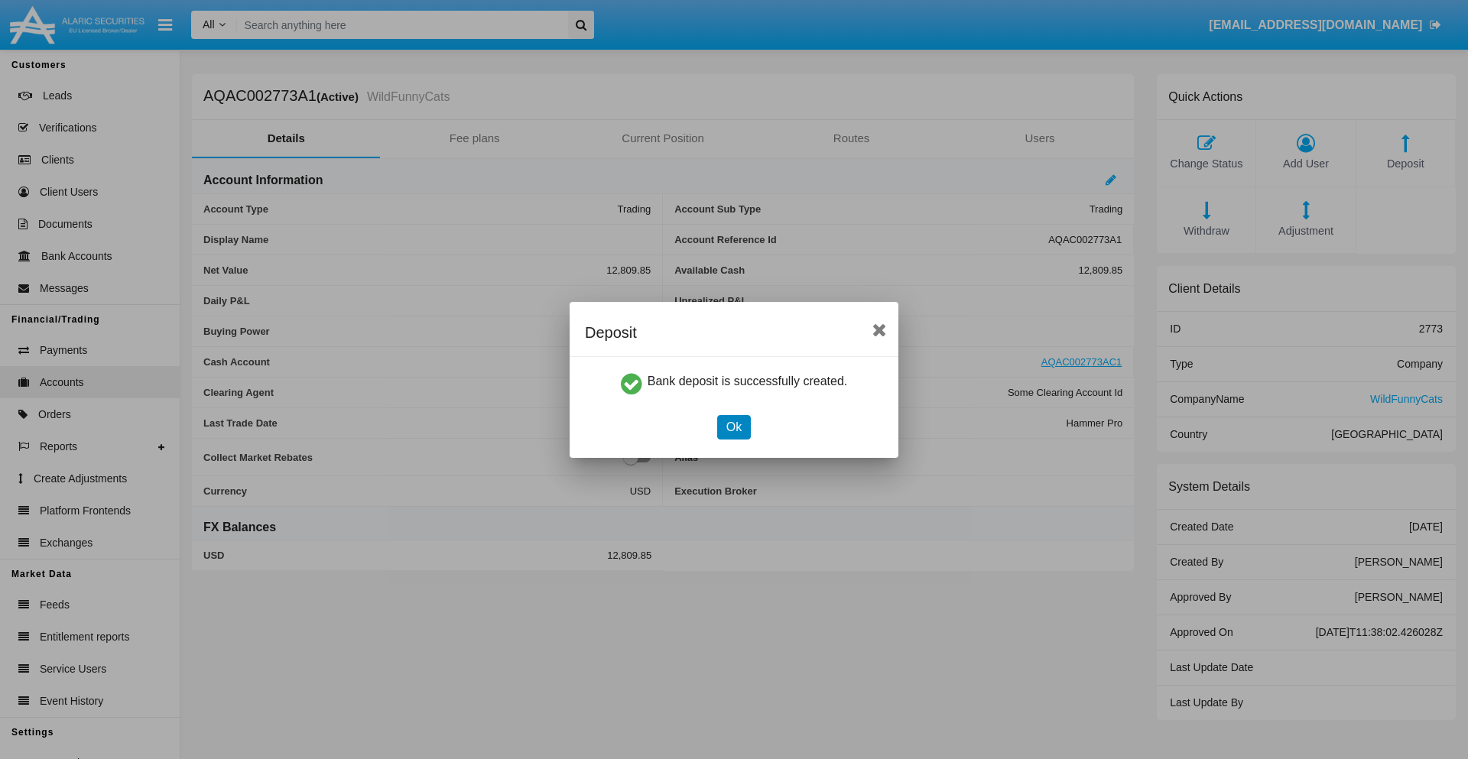
click at [733, 427] on button "Ok" at bounding box center [734, 427] width 34 height 24
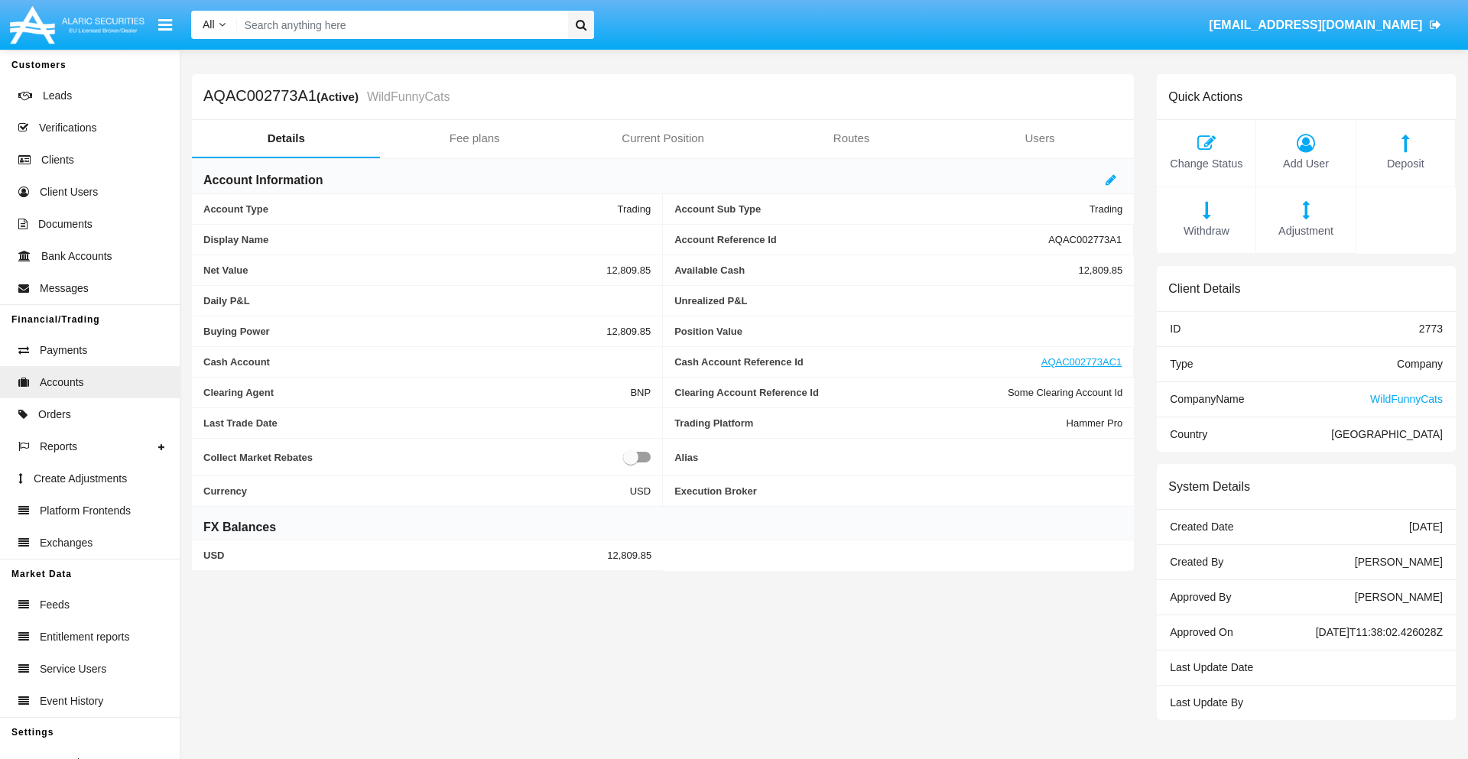
click at [1406, 164] on span "Deposit" at bounding box center [1405, 164] width 83 height 17
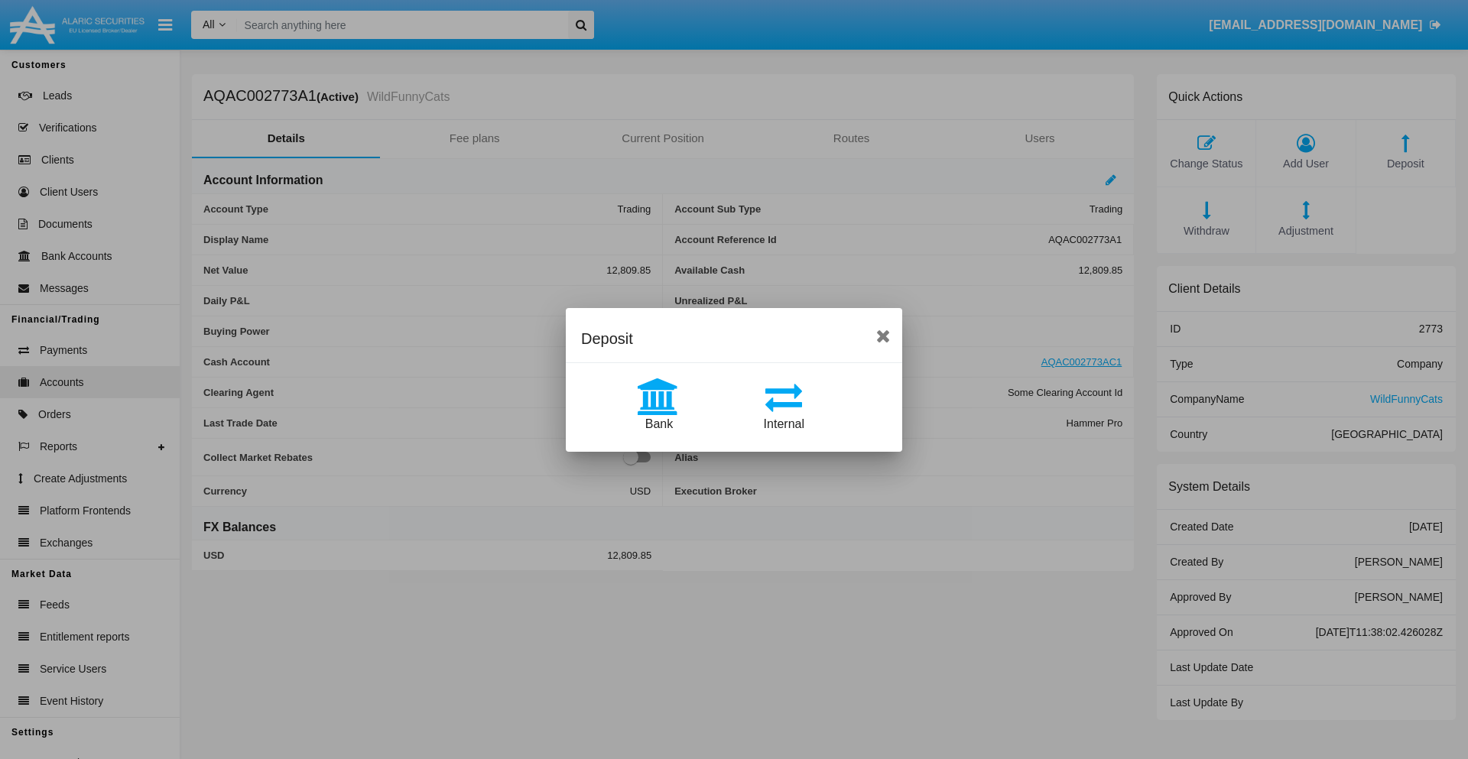
click at [784, 424] on span "Internal" at bounding box center [784, 424] width 41 height 13
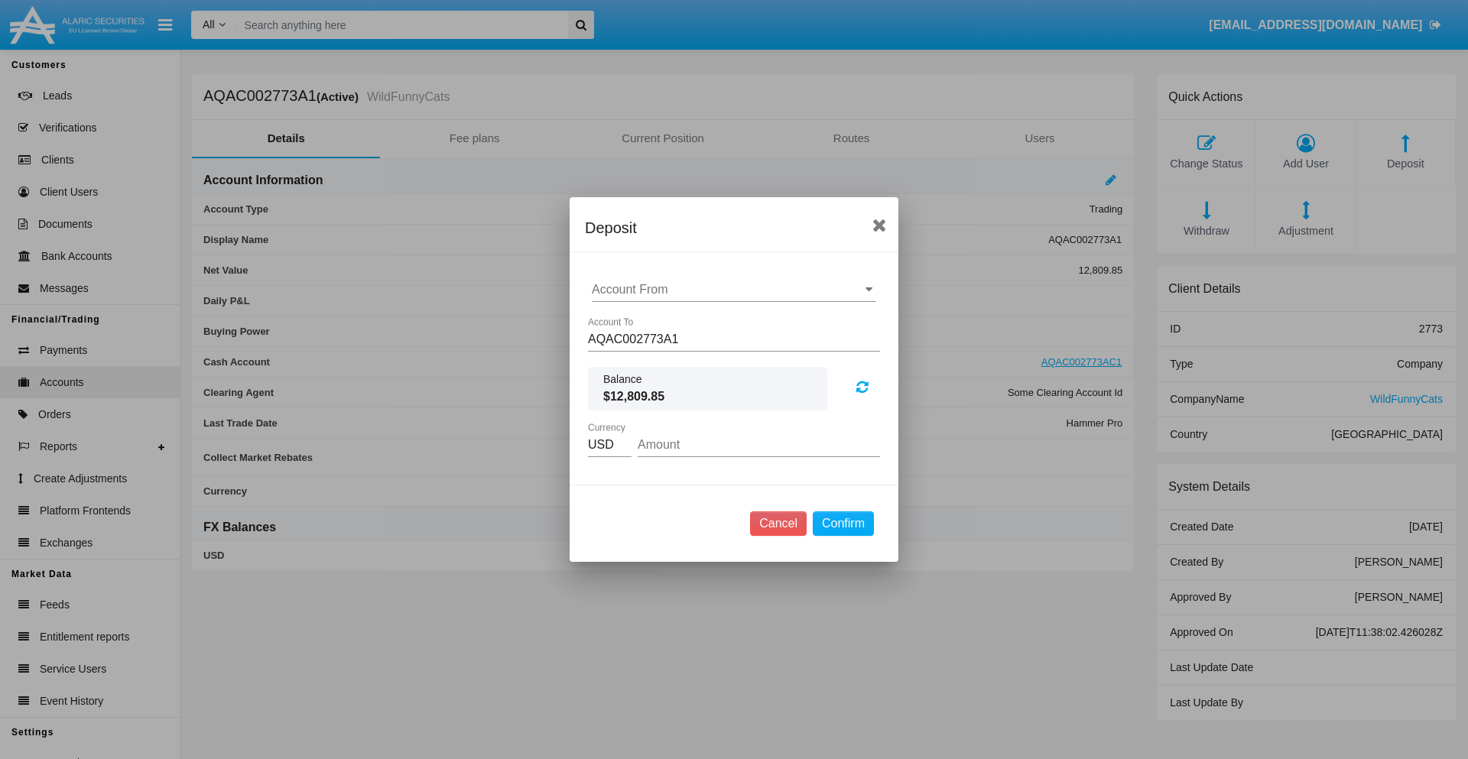
click at [734, 290] on input "Account From" at bounding box center [734, 290] width 284 height 14
click at [657, 356] on span "AQAC002773AC1" at bounding box center [657, 356] width 99 height 13
type input "AQAC002773AC1"
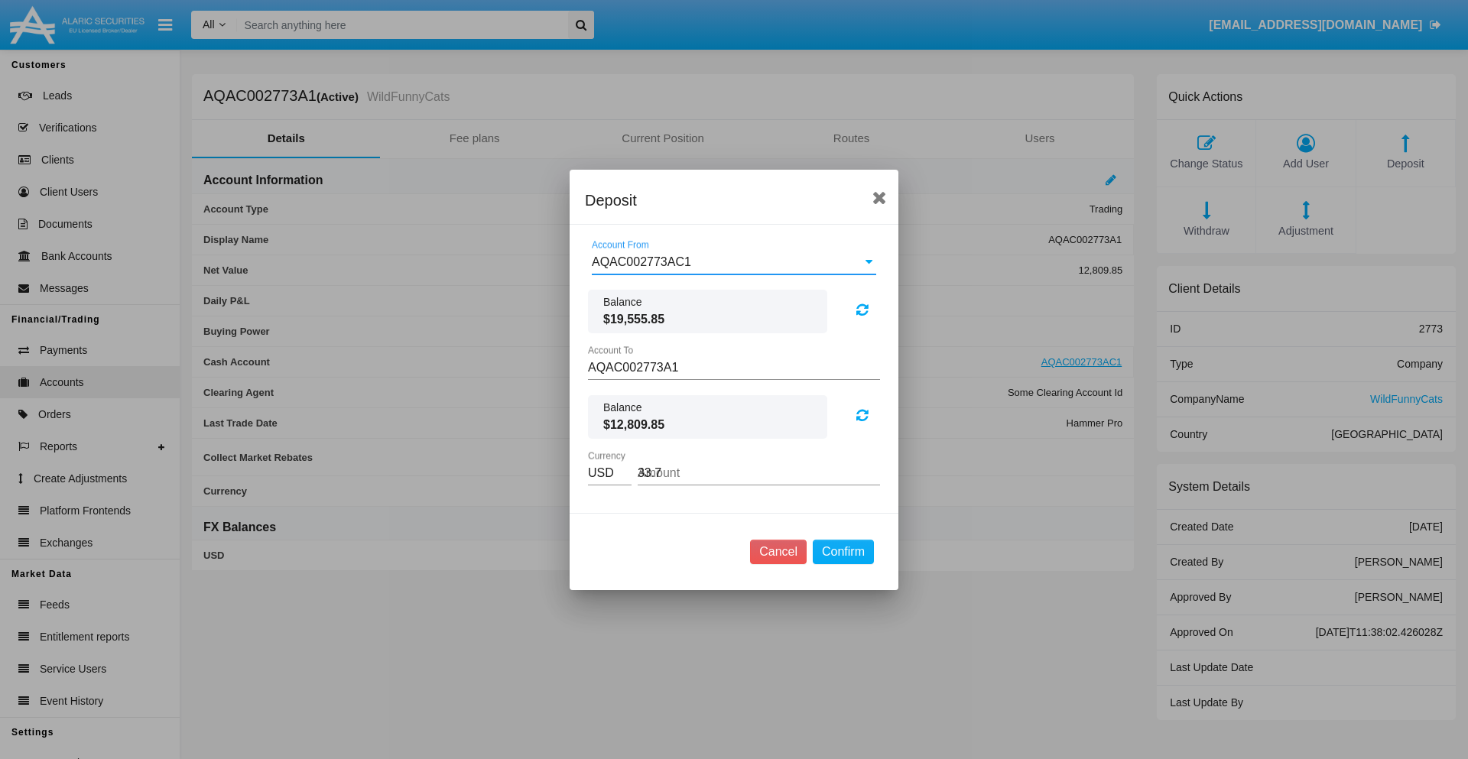
type input "33.74"
click at [843, 551] on button "Confirm" at bounding box center [843, 552] width 61 height 24
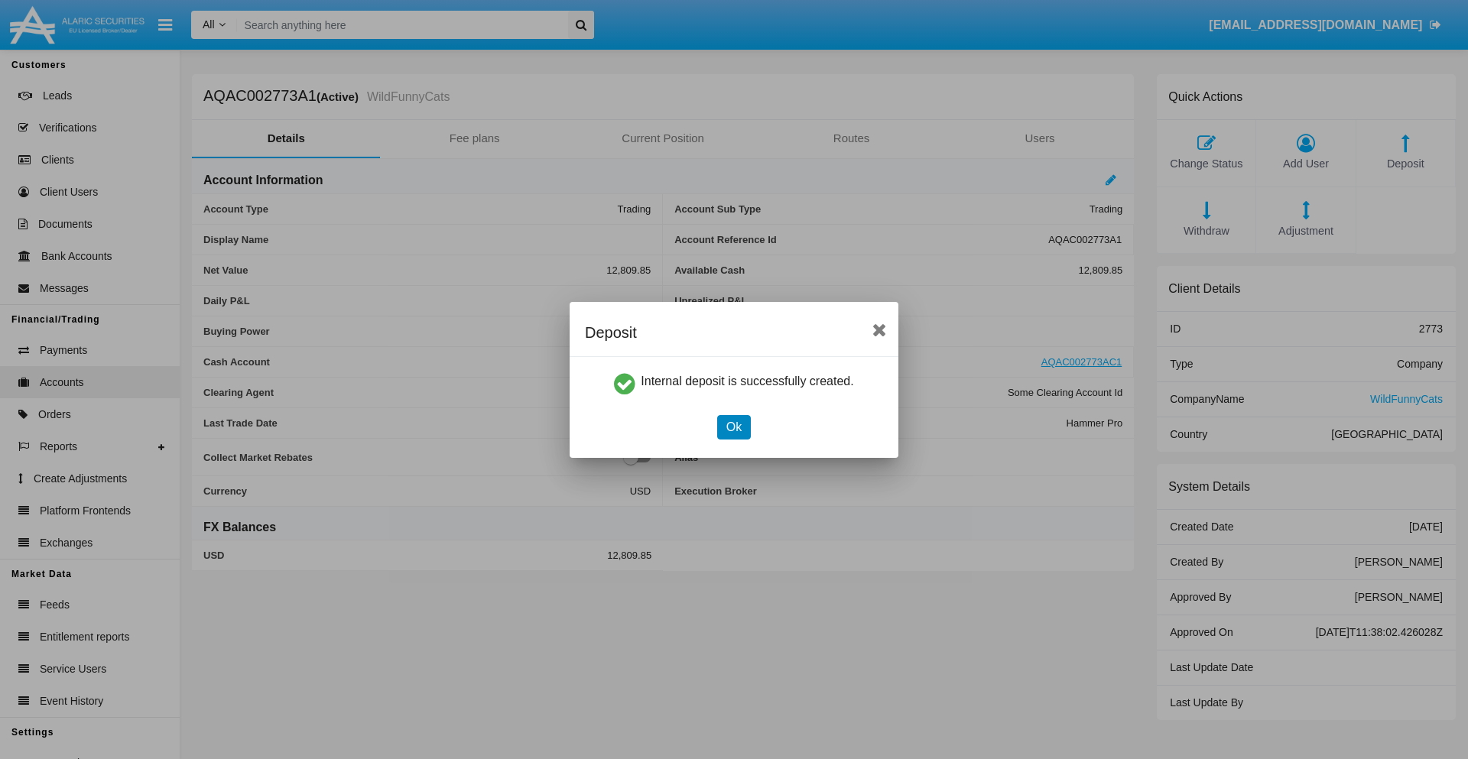
click at [733, 427] on button "Ok" at bounding box center [734, 427] width 34 height 24
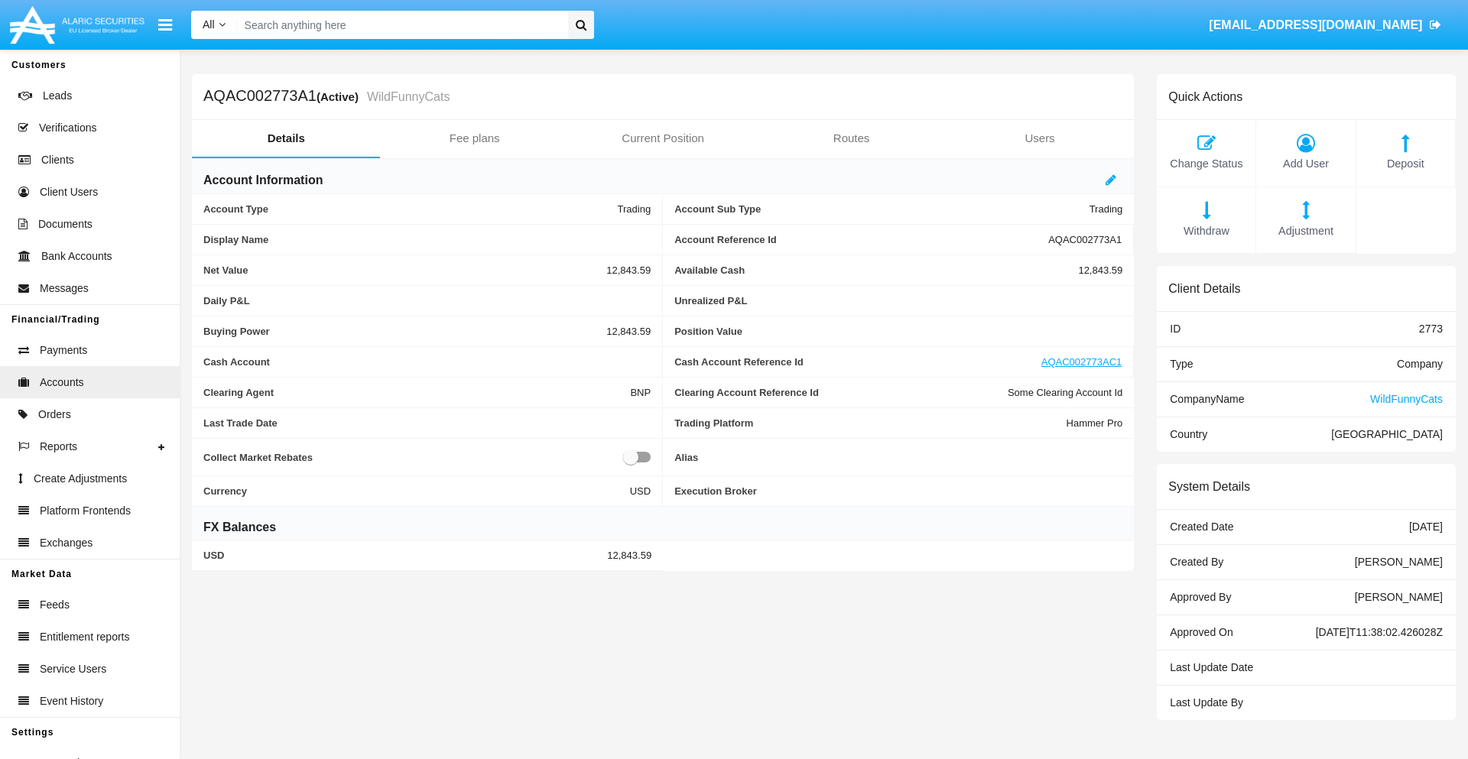
click at [1206, 231] on span "Withdraw" at bounding box center [1206, 231] width 83 height 17
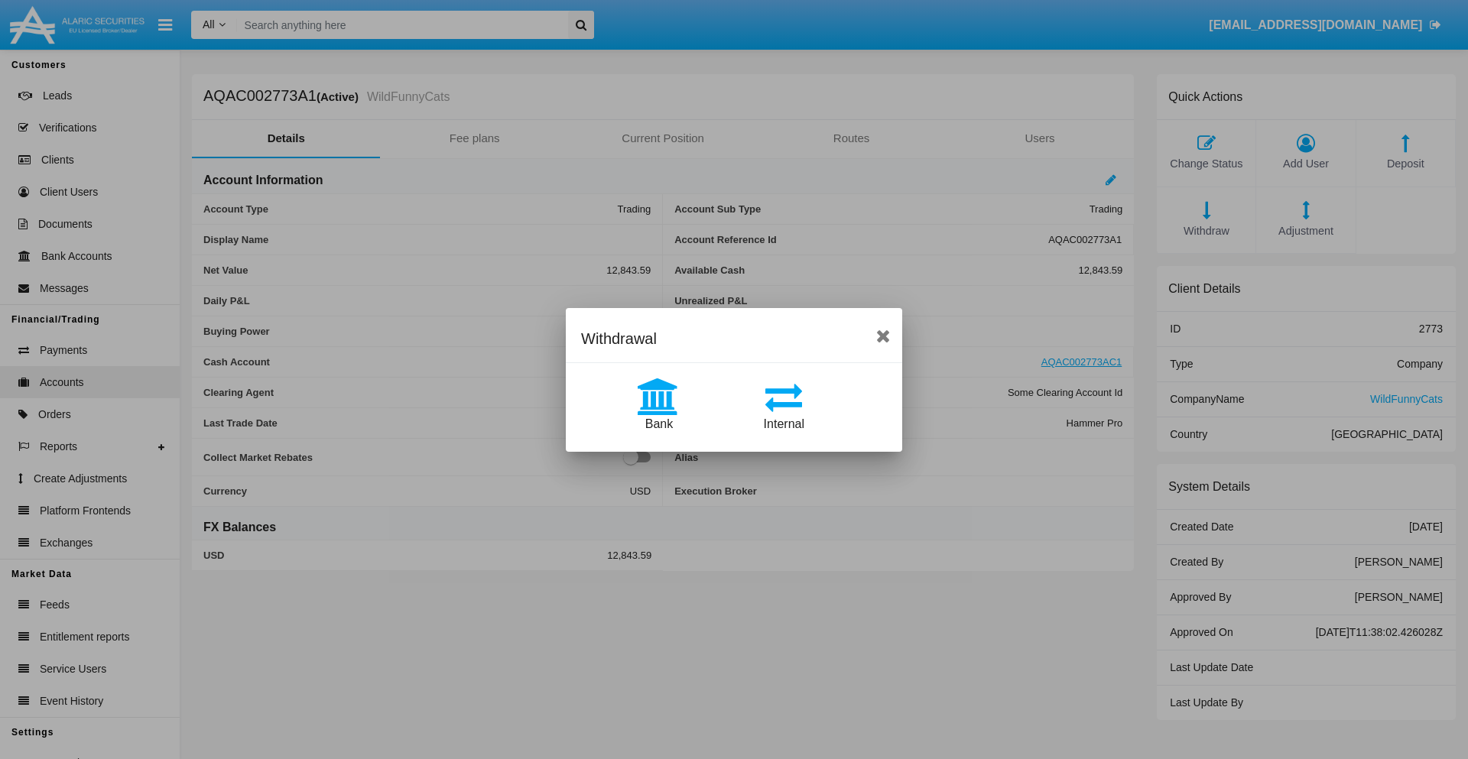
click at [784, 424] on span "Internal" at bounding box center [784, 424] width 41 height 13
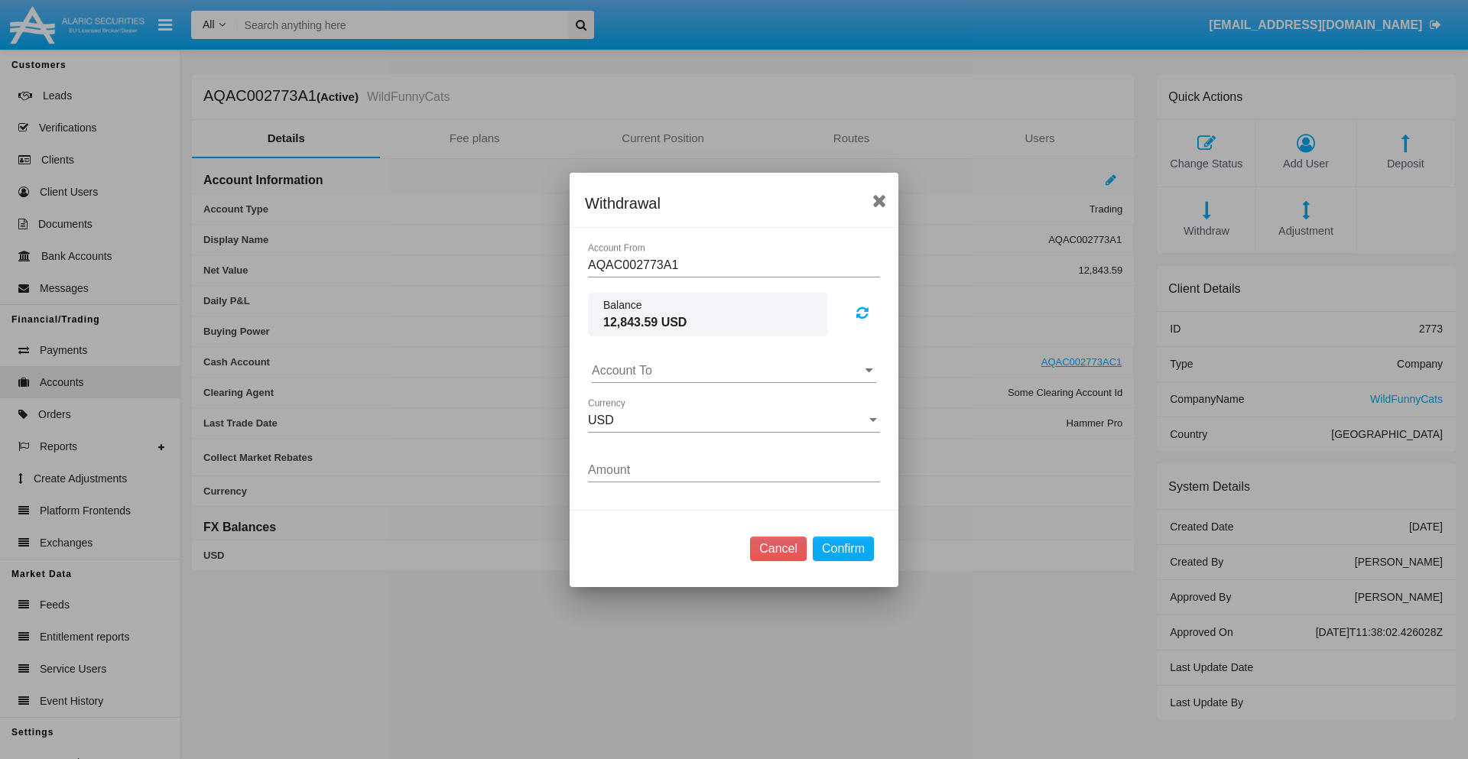
click at [734, 370] on input "Account To" at bounding box center [734, 371] width 284 height 14
click at [657, 437] on span "AQAC002773AC1" at bounding box center [657, 437] width 99 height 13
type input "AQAC002773AC1"
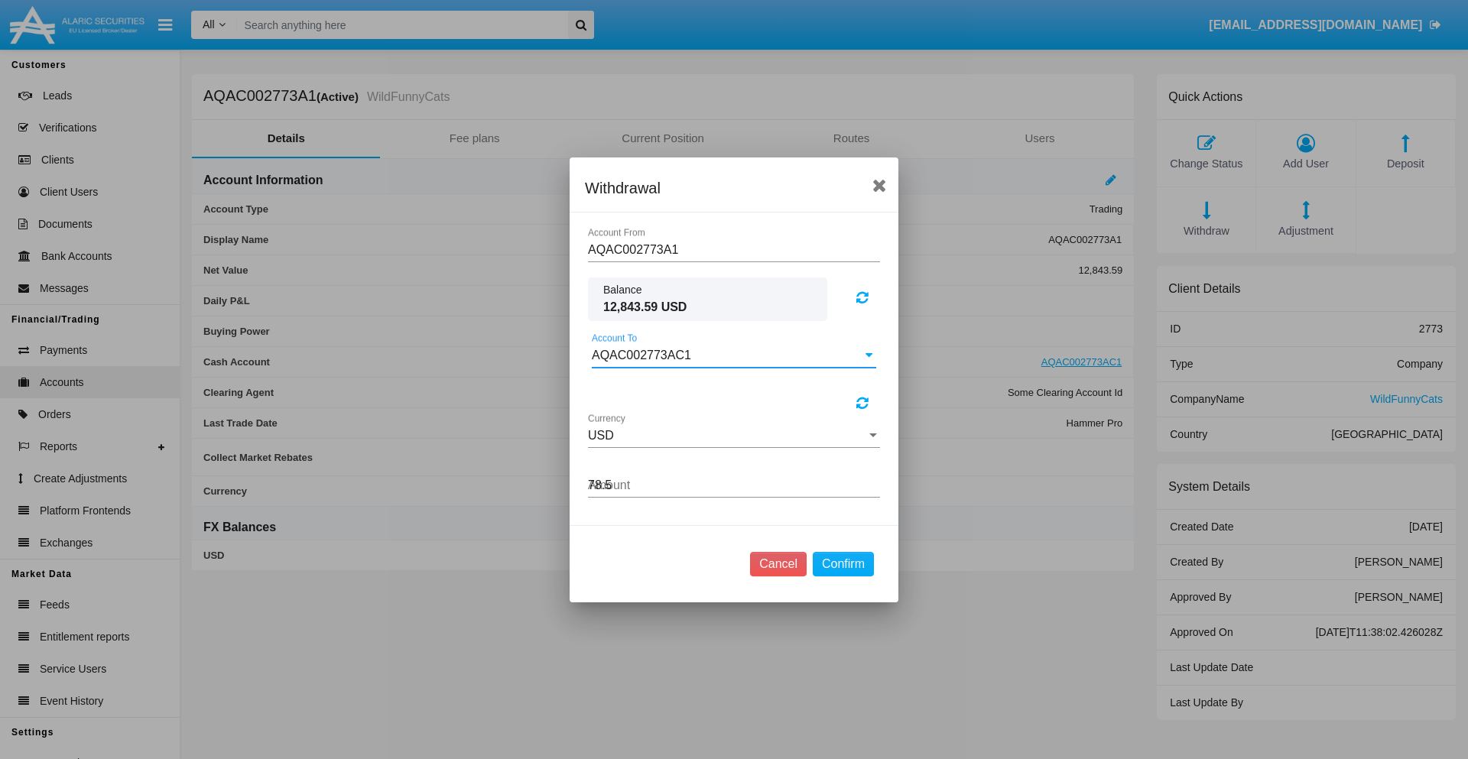
type input "78.51"
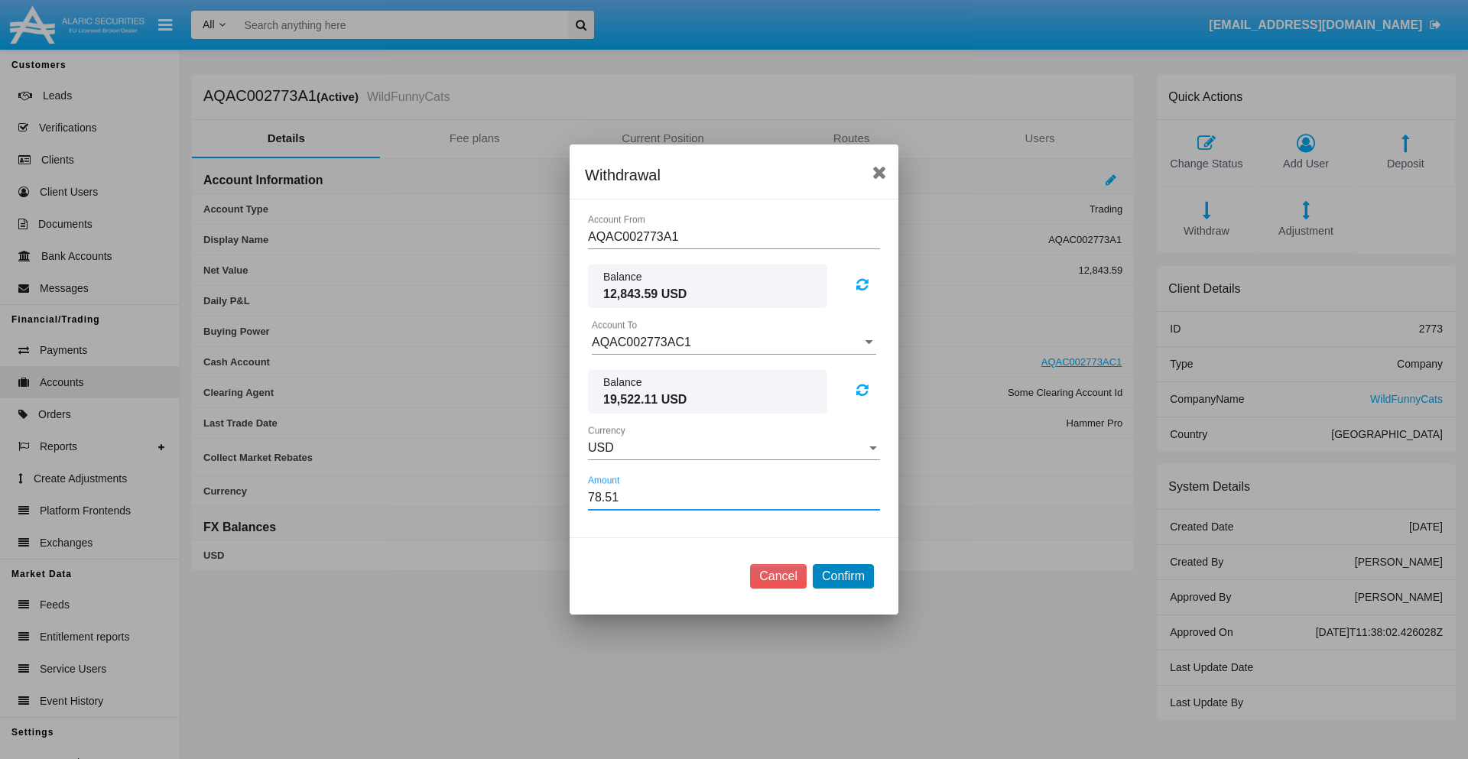
click at [843, 577] on button "Confirm" at bounding box center [843, 576] width 61 height 24
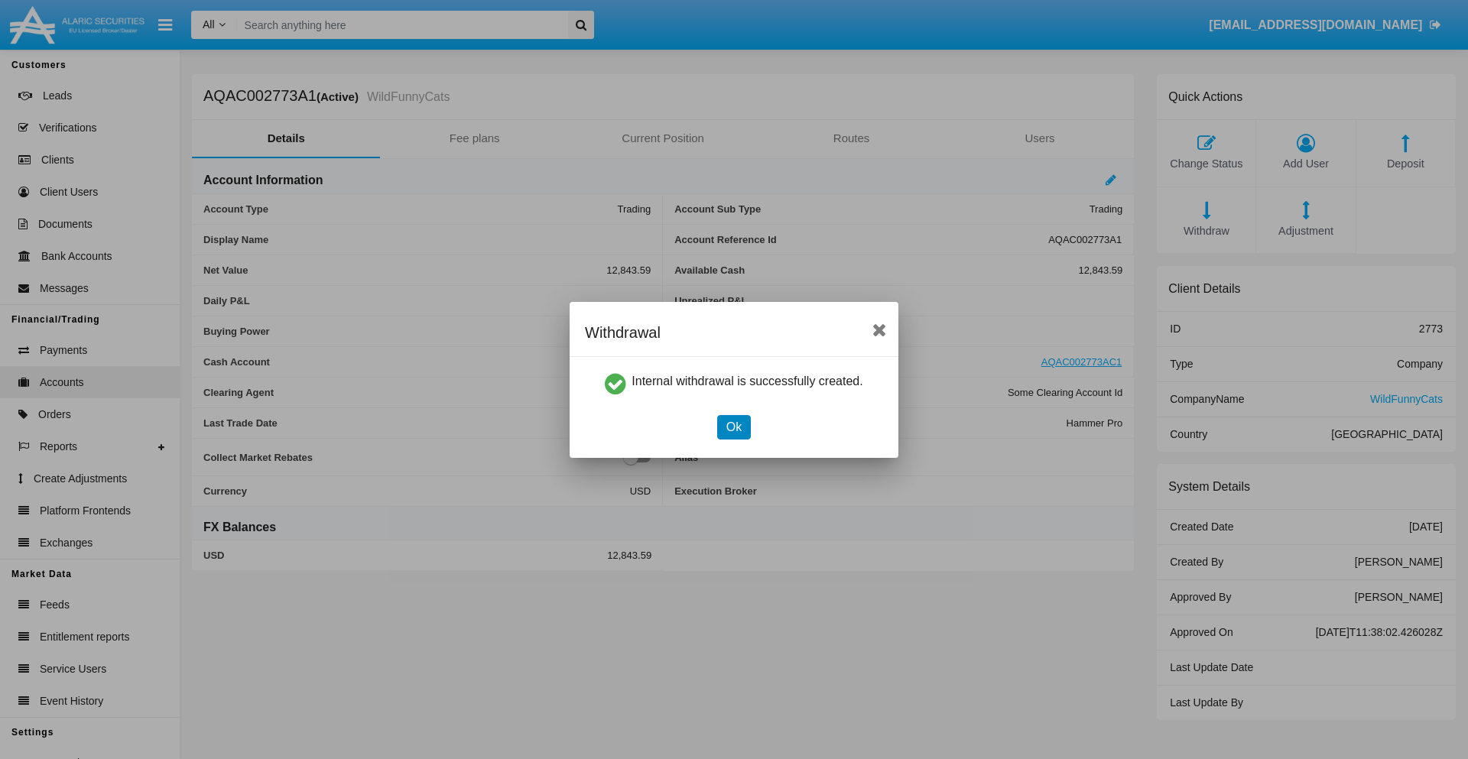
click at [733, 427] on button "Ok" at bounding box center [734, 427] width 34 height 24
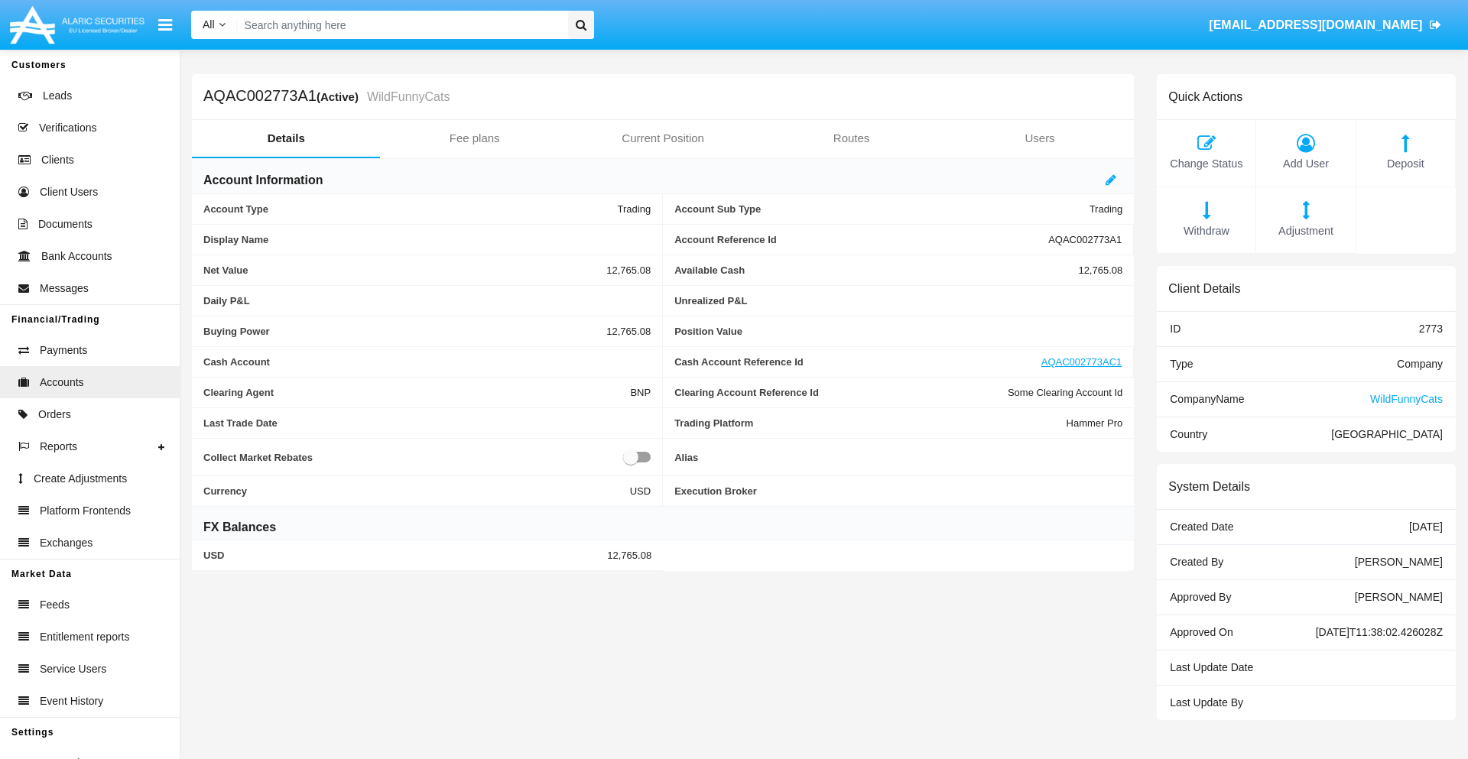
click at [1206, 231] on span "Withdraw" at bounding box center [1206, 231] width 83 height 17
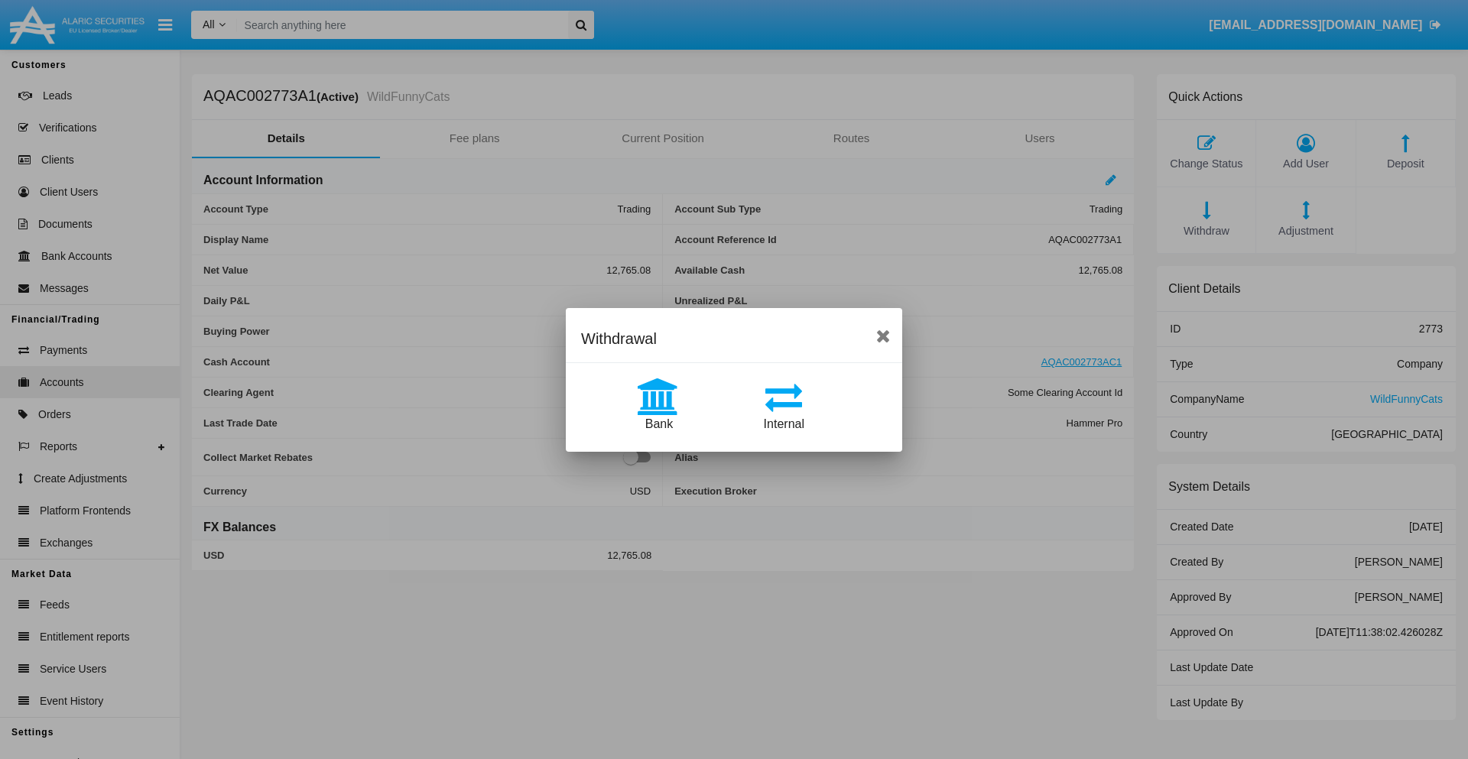
click at [658, 424] on span "Bank" at bounding box center [659, 424] width 28 height 13
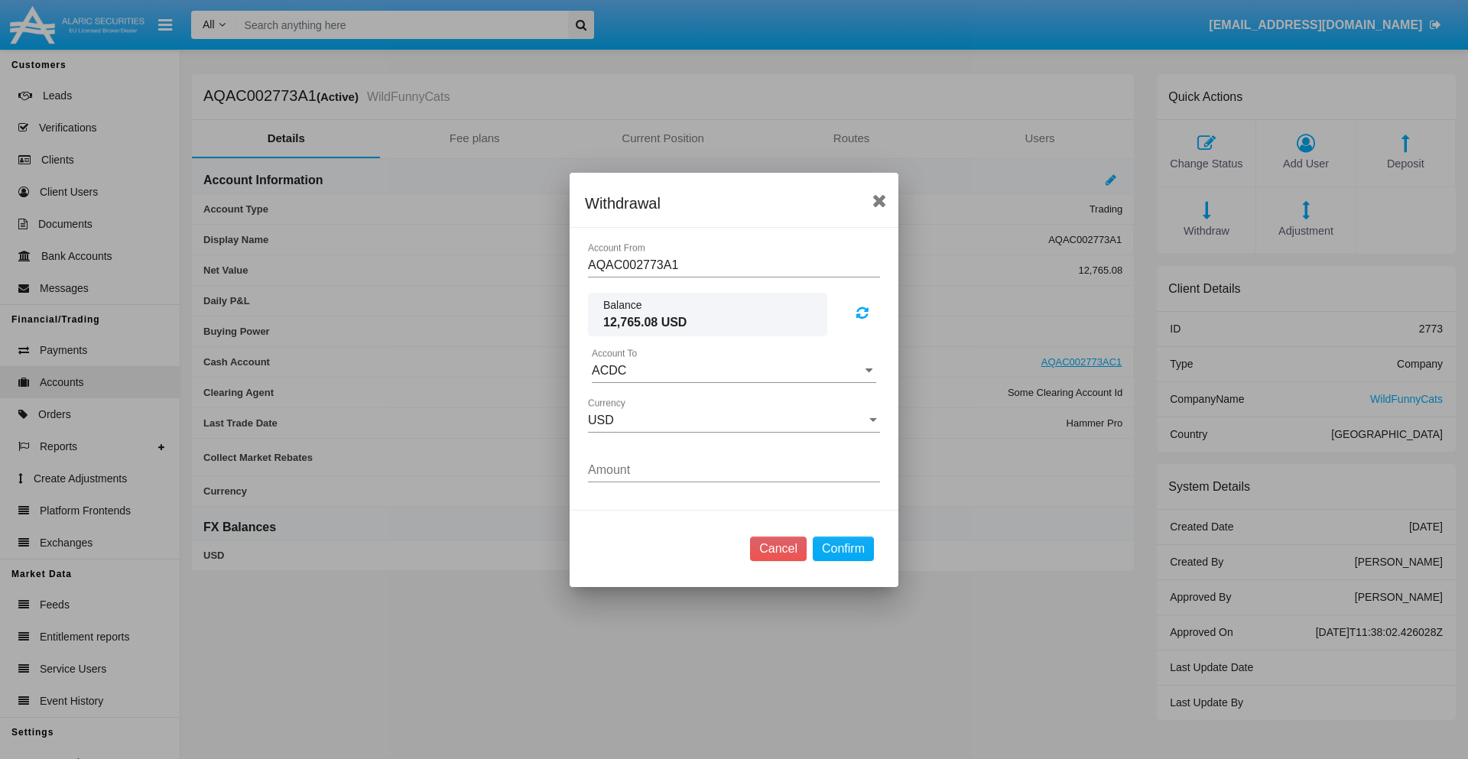
click at [734, 370] on input "ACDC" at bounding box center [734, 371] width 284 height 14
click at [625, 401] on span "ACDC" at bounding box center [625, 401] width 34 height 13
type input "ACDC"
type input "22.08"
click at [843, 548] on button "Confirm" at bounding box center [843, 549] width 61 height 24
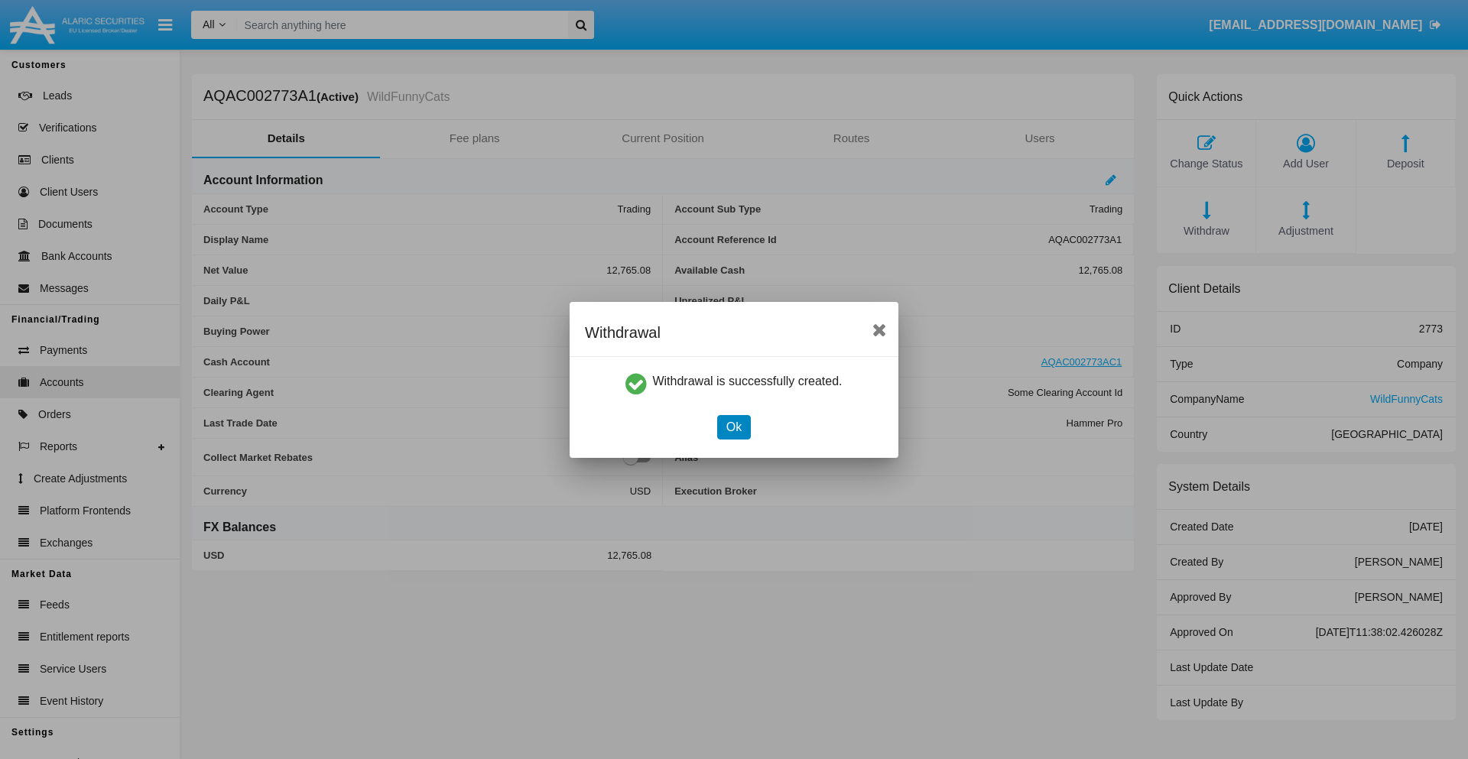
click at [733, 427] on button "Ok" at bounding box center [734, 427] width 34 height 24
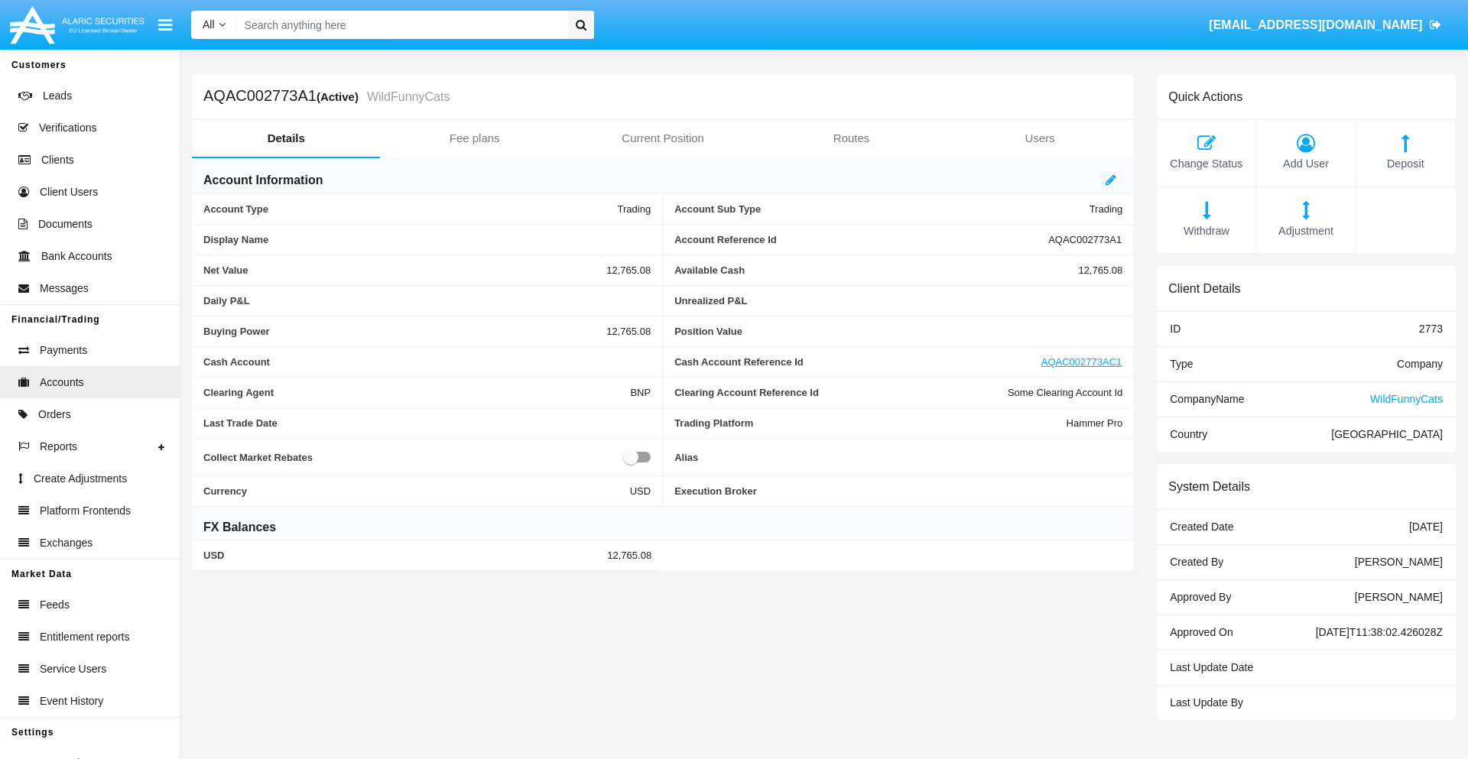
click at [1306, 231] on span "Adjustment" at bounding box center [1305, 231] width 83 height 17
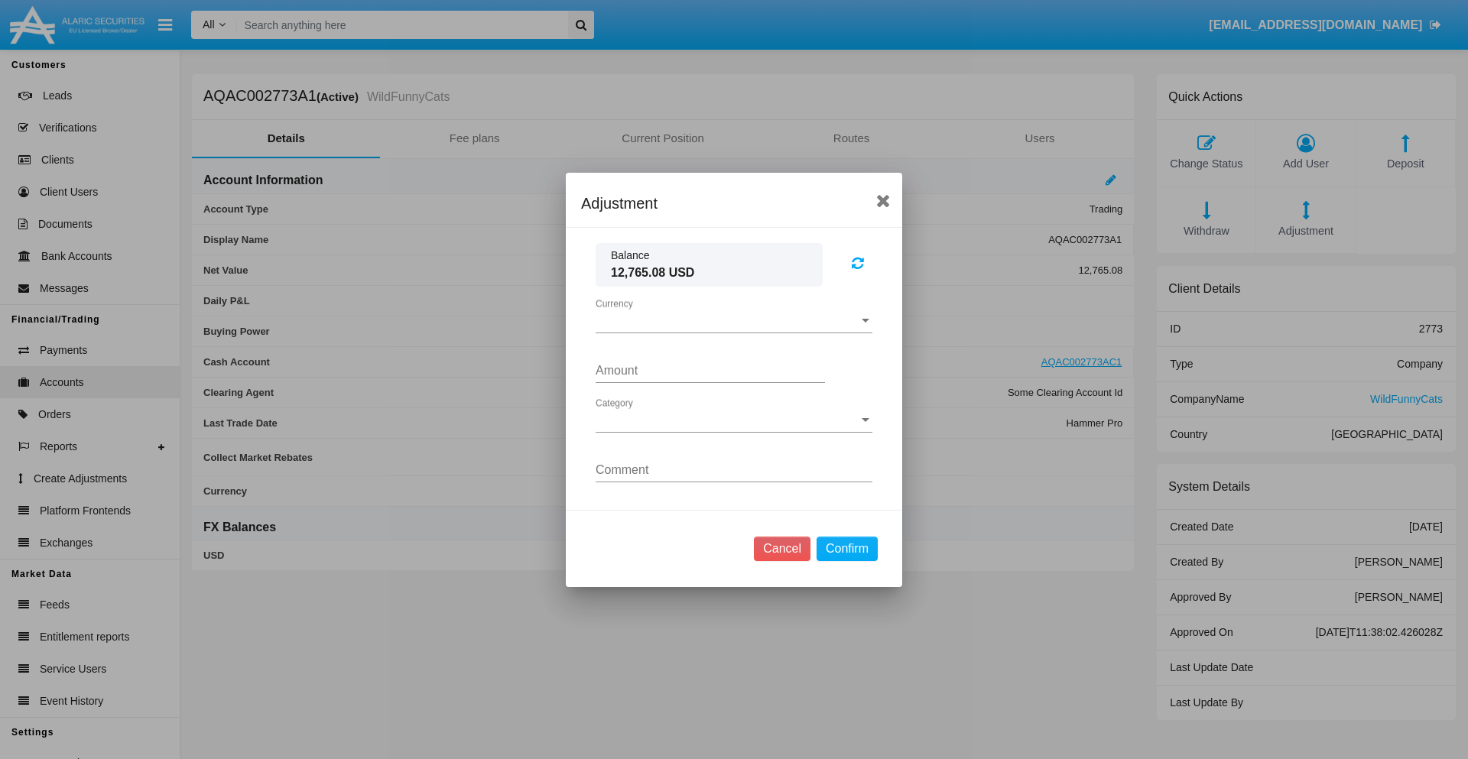
click at [734, 320] on span "Currency" at bounding box center [727, 321] width 263 height 14
click at [734, 332] on span "USD" at bounding box center [734, 332] width 277 height 37
click at [734, 420] on span "Category" at bounding box center [727, 421] width 263 height 14
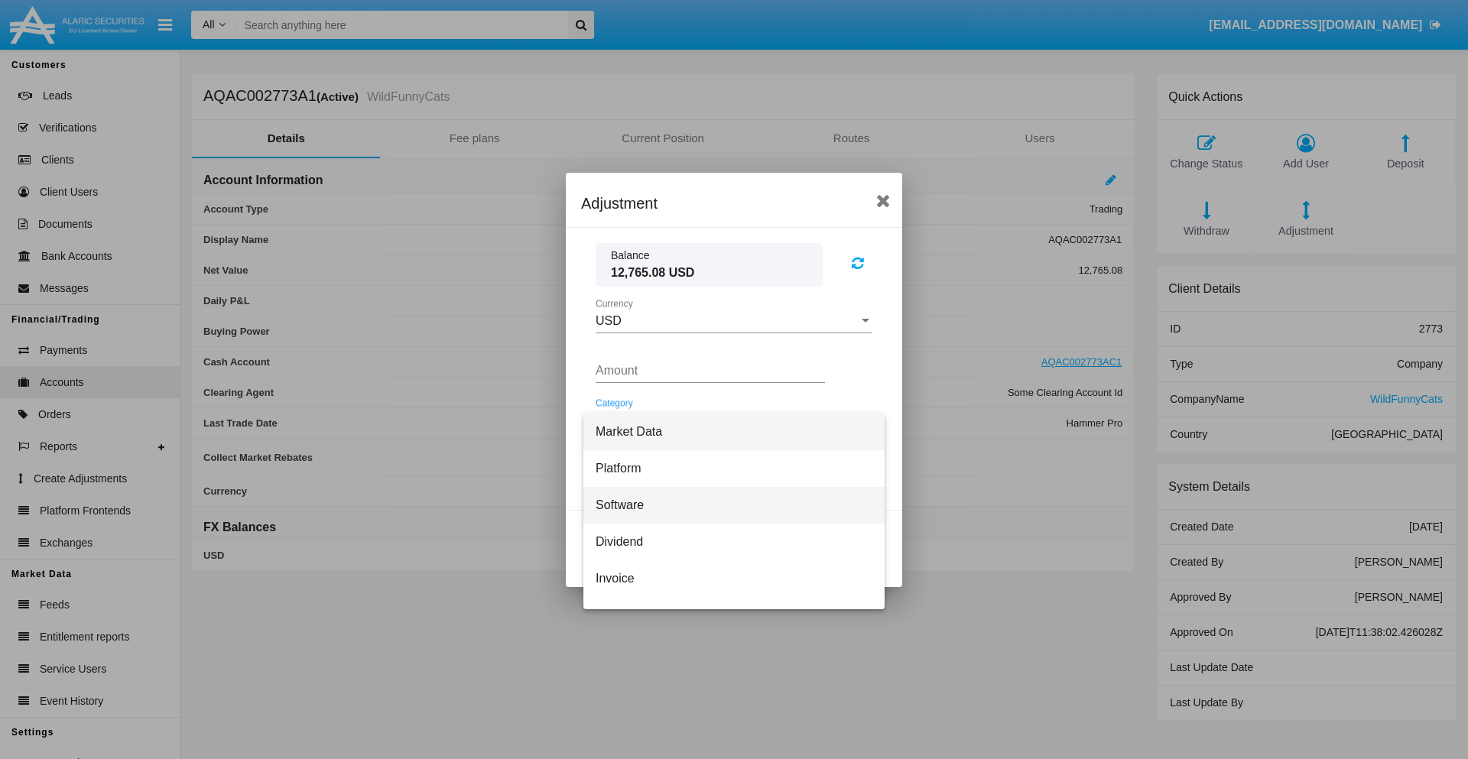
click at [728, 505] on span "Software" at bounding box center [734, 505] width 277 height 37
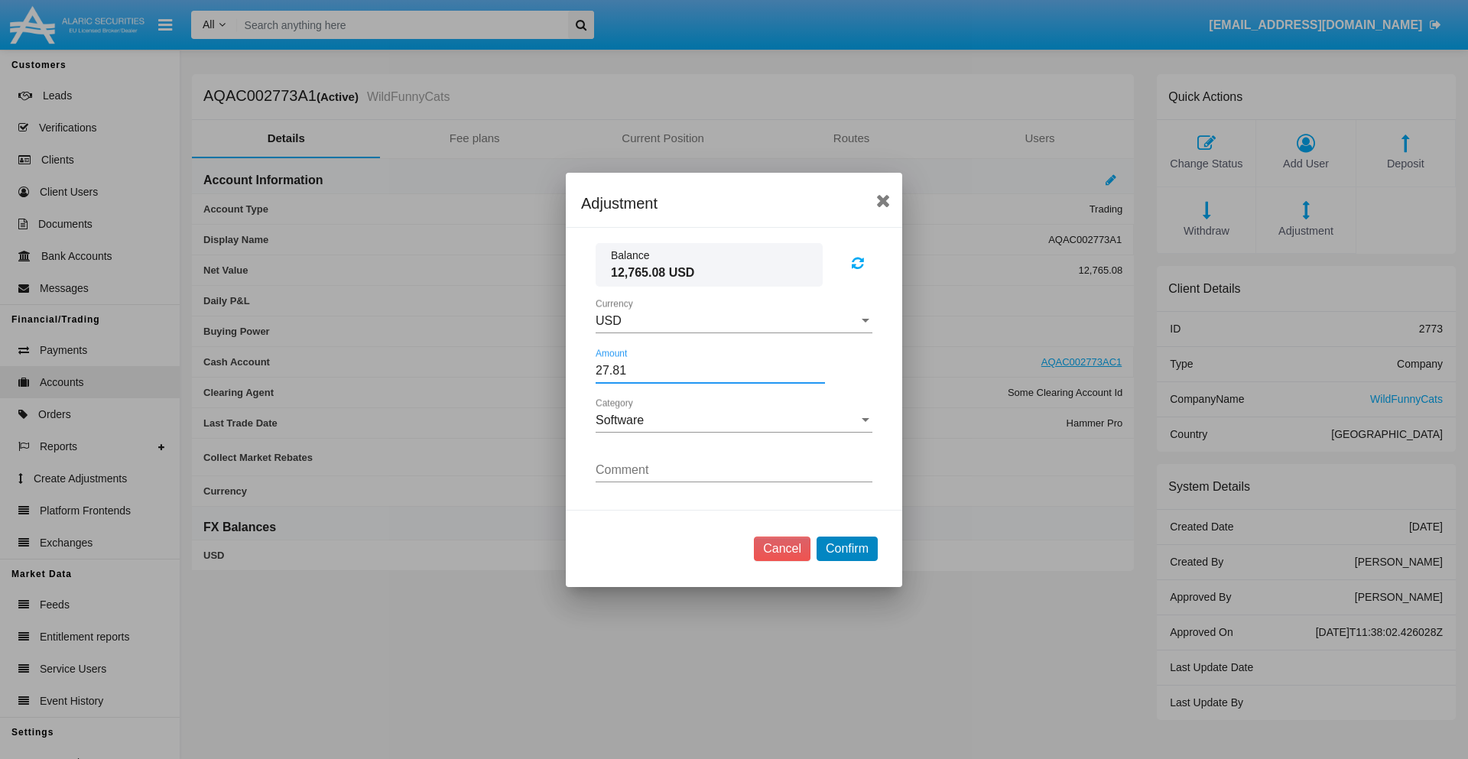
click at [847, 548] on button "Confirm" at bounding box center [847, 549] width 61 height 24
type input "27.8100"
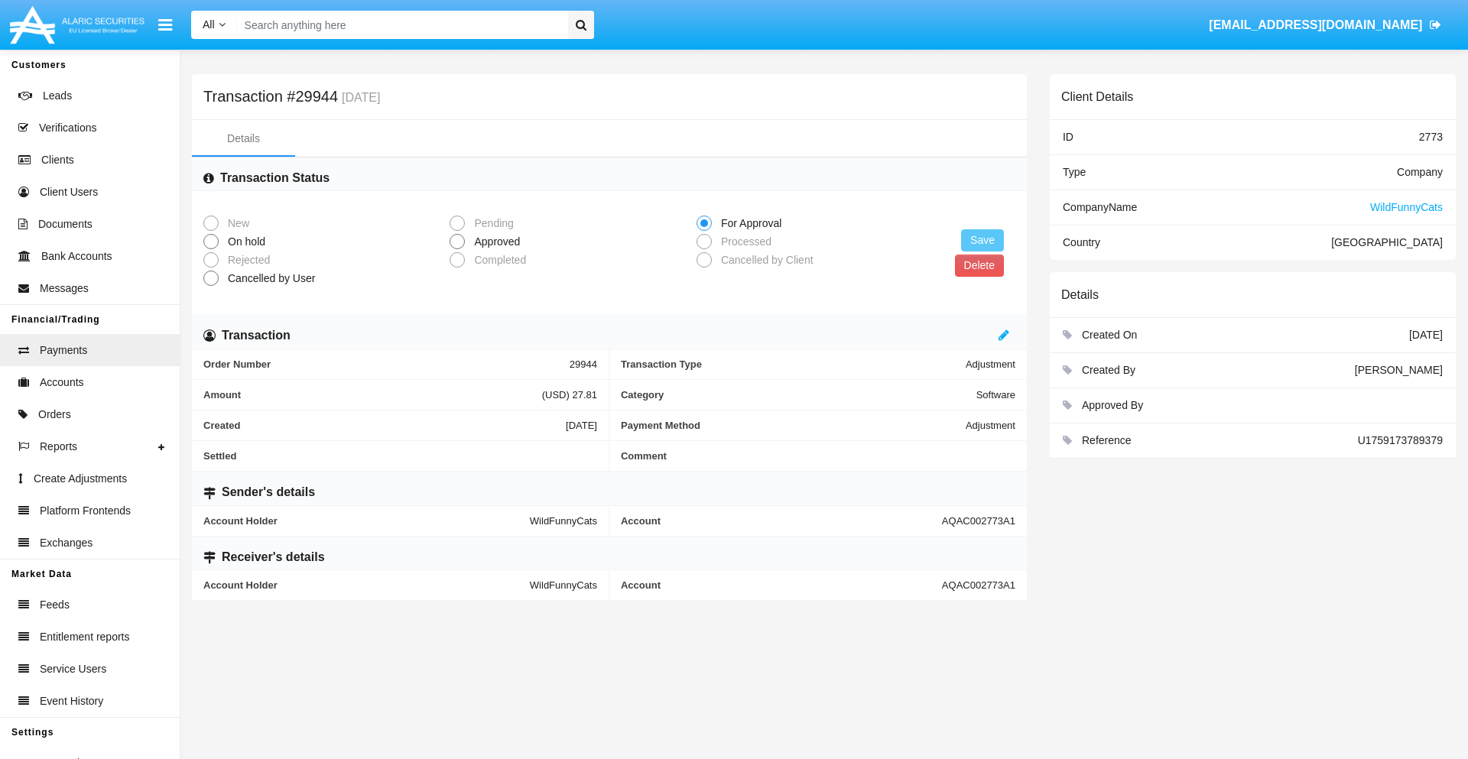
click at [494, 242] on span "Approved" at bounding box center [494, 242] width 59 height 16
click at [457, 249] on input "Approved" at bounding box center [457, 249] width 1 height 1
radio input "true"
click at [983, 240] on button "Save" at bounding box center [982, 240] width 43 height 22
click at [971, 265] on button "Delete" at bounding box center [972, 266] width 49 height 22
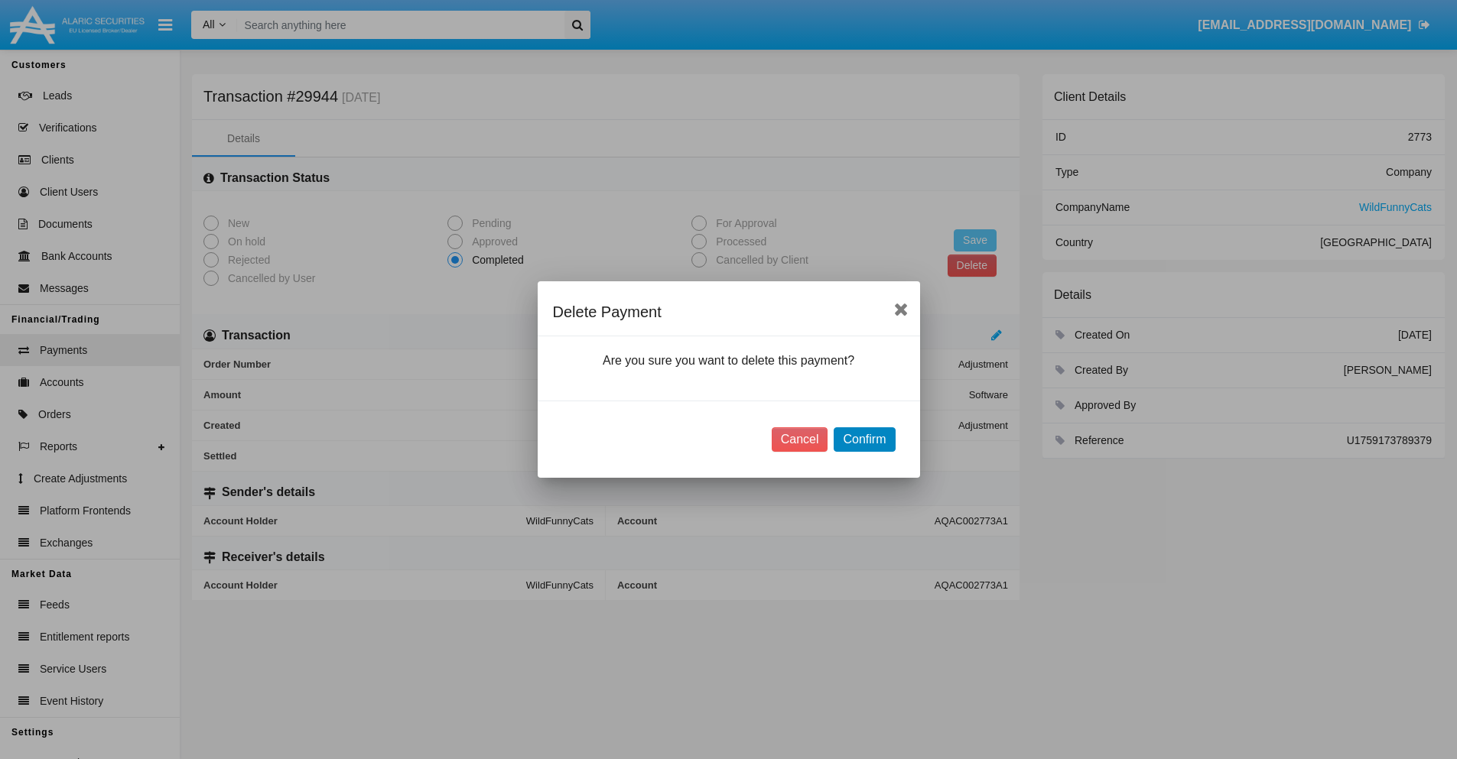
click at [864, 440] on button "Confirm" at bounding box center [864, 440] width 61 height 24
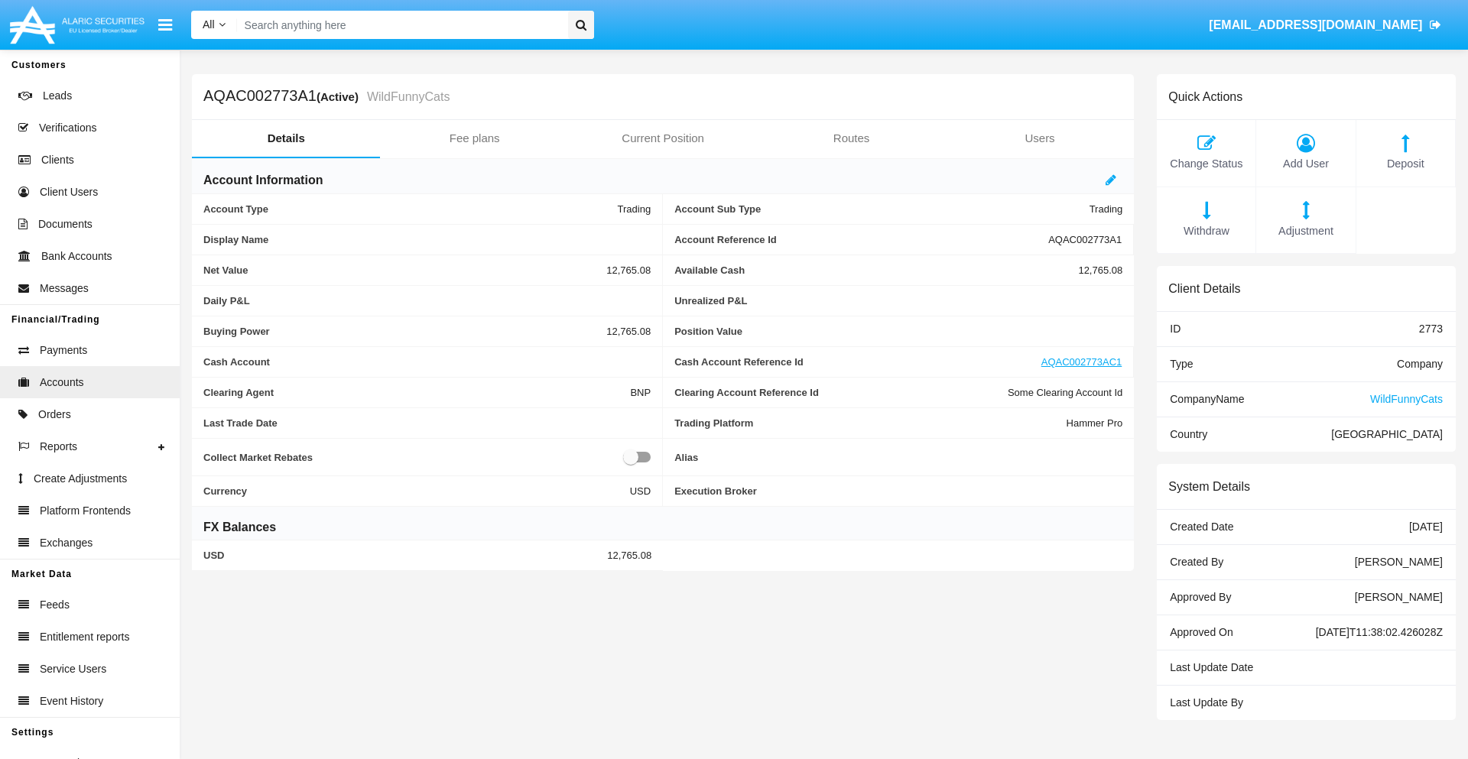
click at [1406, 164] on span "Deposit" at bounding box center [1405, 164] width 83 height 17
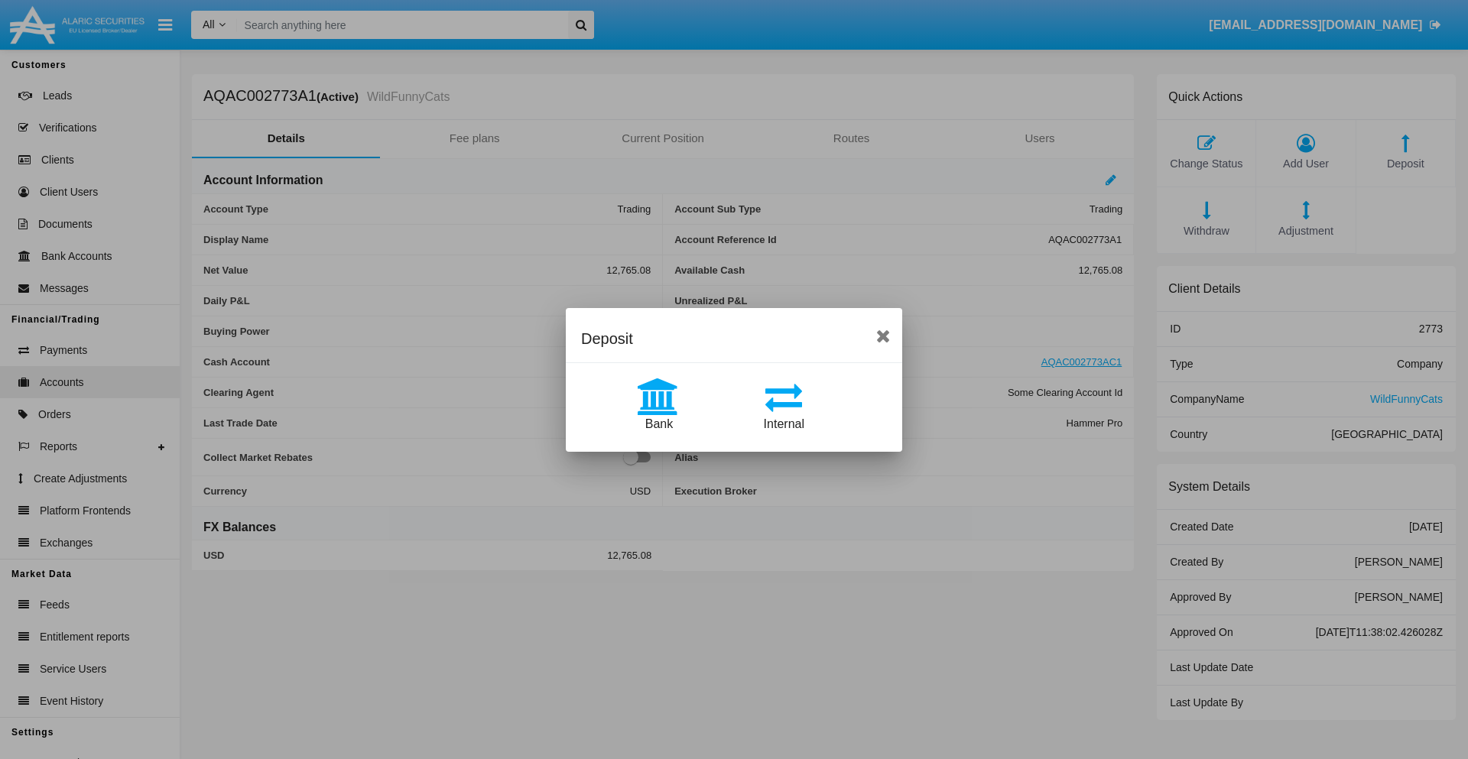
click at [658, 424] on span "Bank" at bounding box center [659, 424] width 28 height 13
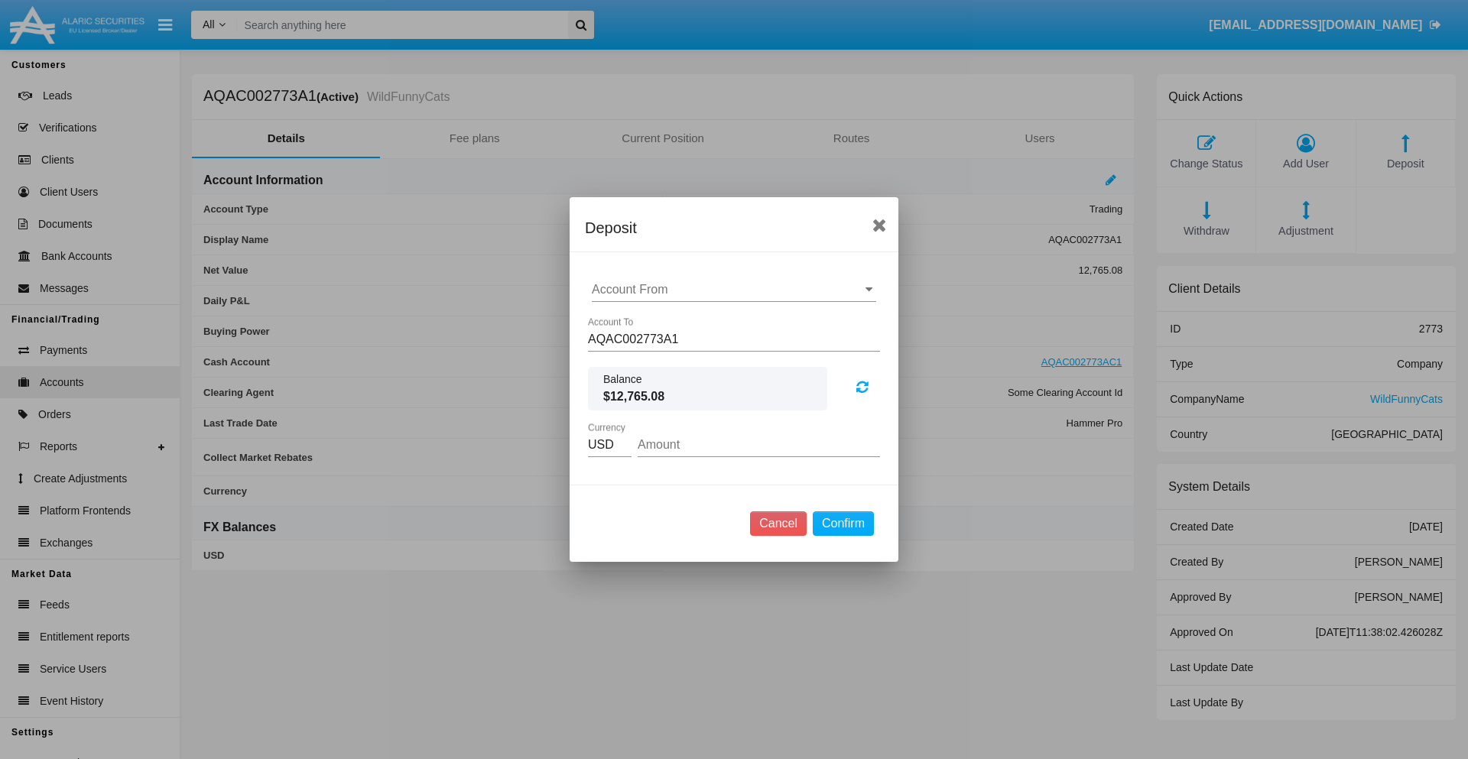
click at [734, 290] on input "Account From" at bounding box center [734, 290] width 284 height 14
click at [625, 320] on span "ACDC" at bounding box center [625, 320] width 34 height 13
type input "ACDC"
type input "32.39"
click at [843, 524] on button "Confirm" at bounding box center [843, 524] width 61 height 24
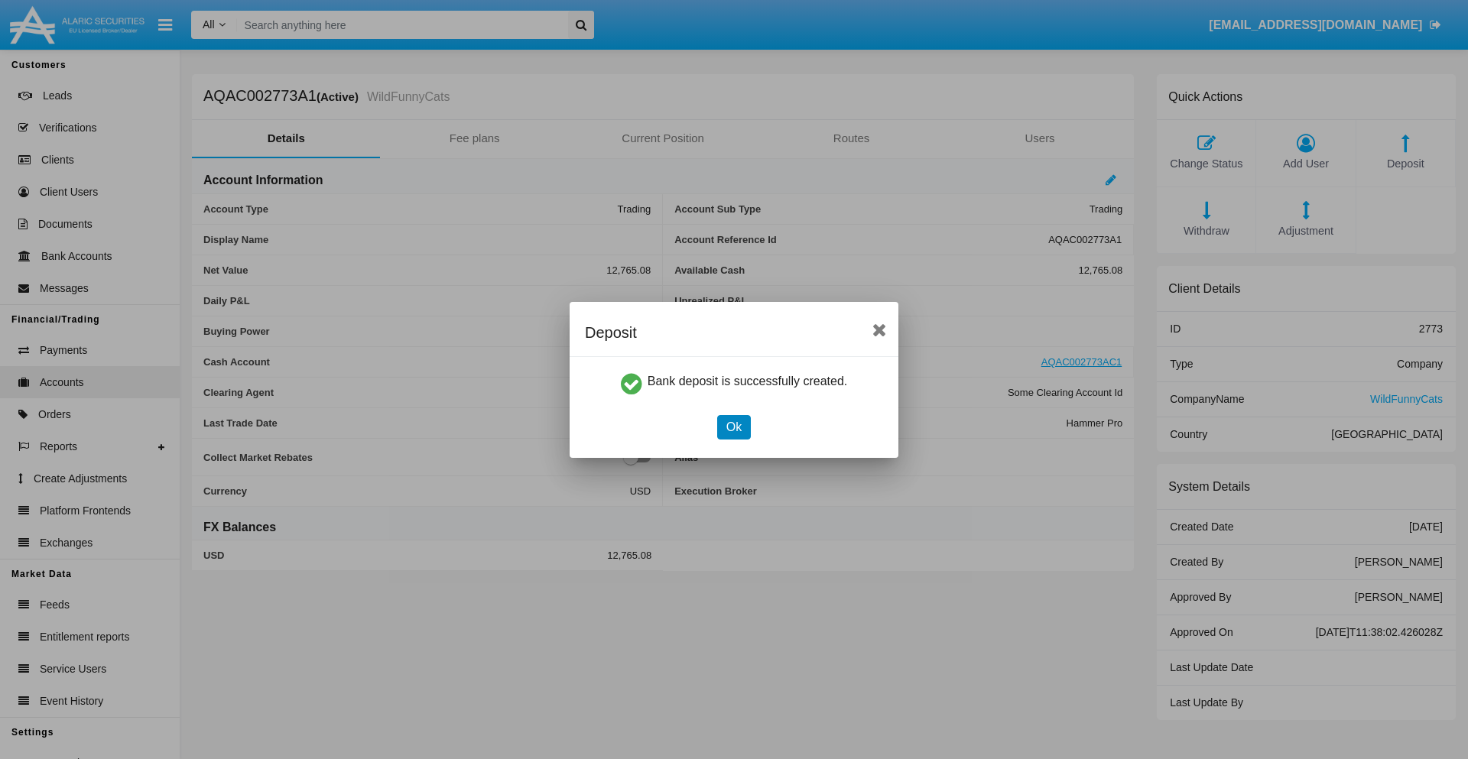
click at [733, 427] on button "Ok" at bounding box center [734, 427] width 34 height 24
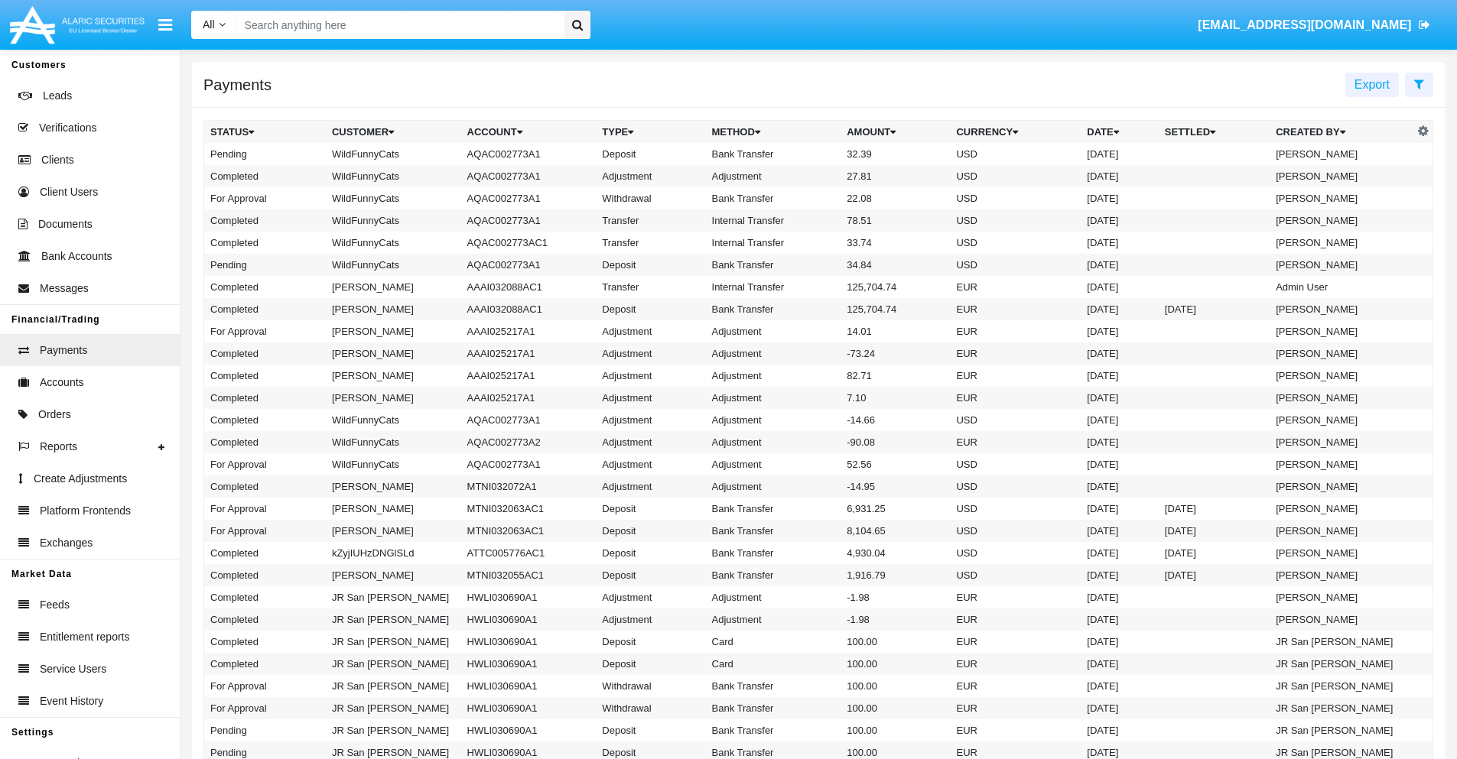
click at [818, 154] on td "Bank Transfer" at bounding box center [773, 154] width 135 height 22
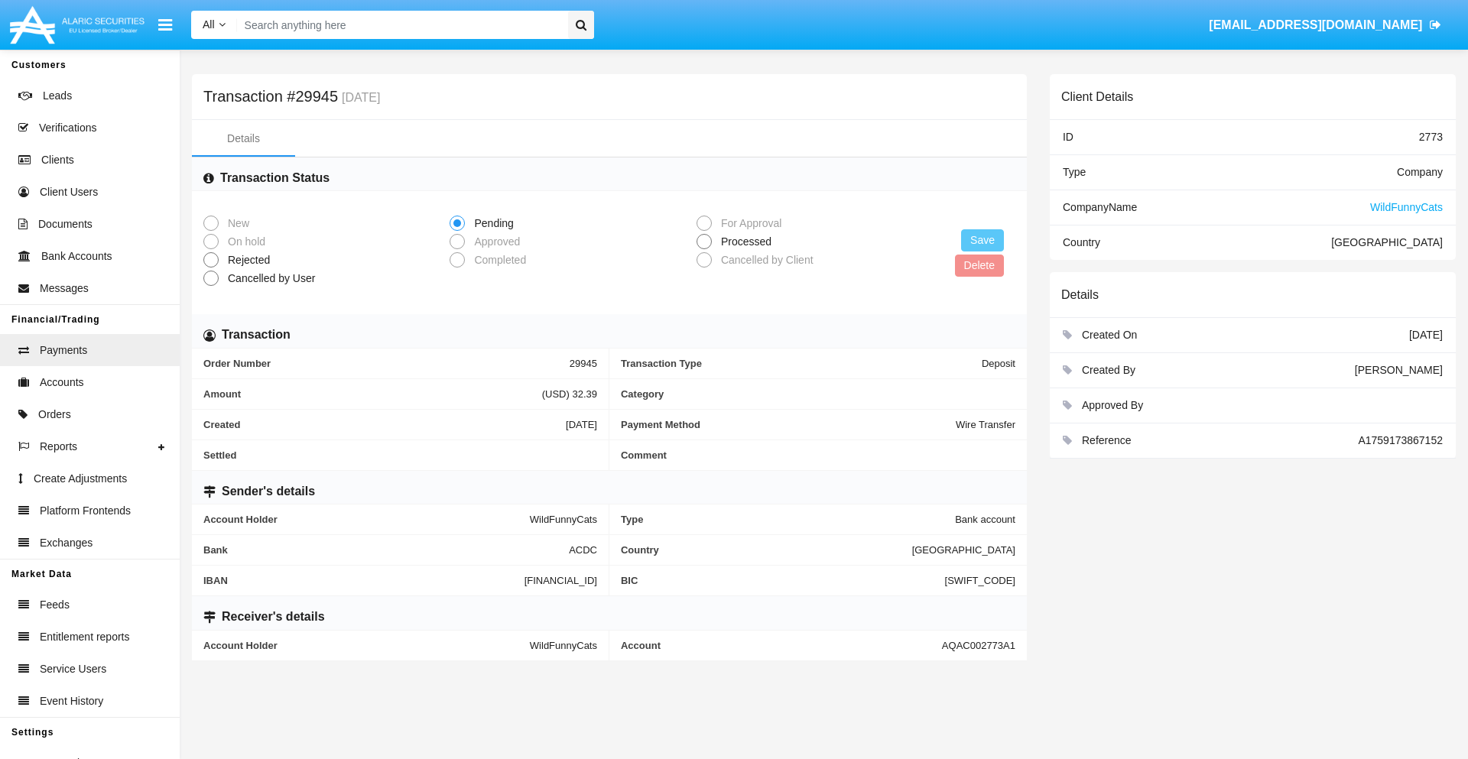
click at [743, 242] on span "Processed" at bounding box center [743, 242] width 63 height 16
click at [704, 249] on input "Processed" at bounding box center [704, 249] width 1 height 1
radio input "true"
click at [983, 240] on button "Save" at bounding box center [982, 240] width 43 height 22
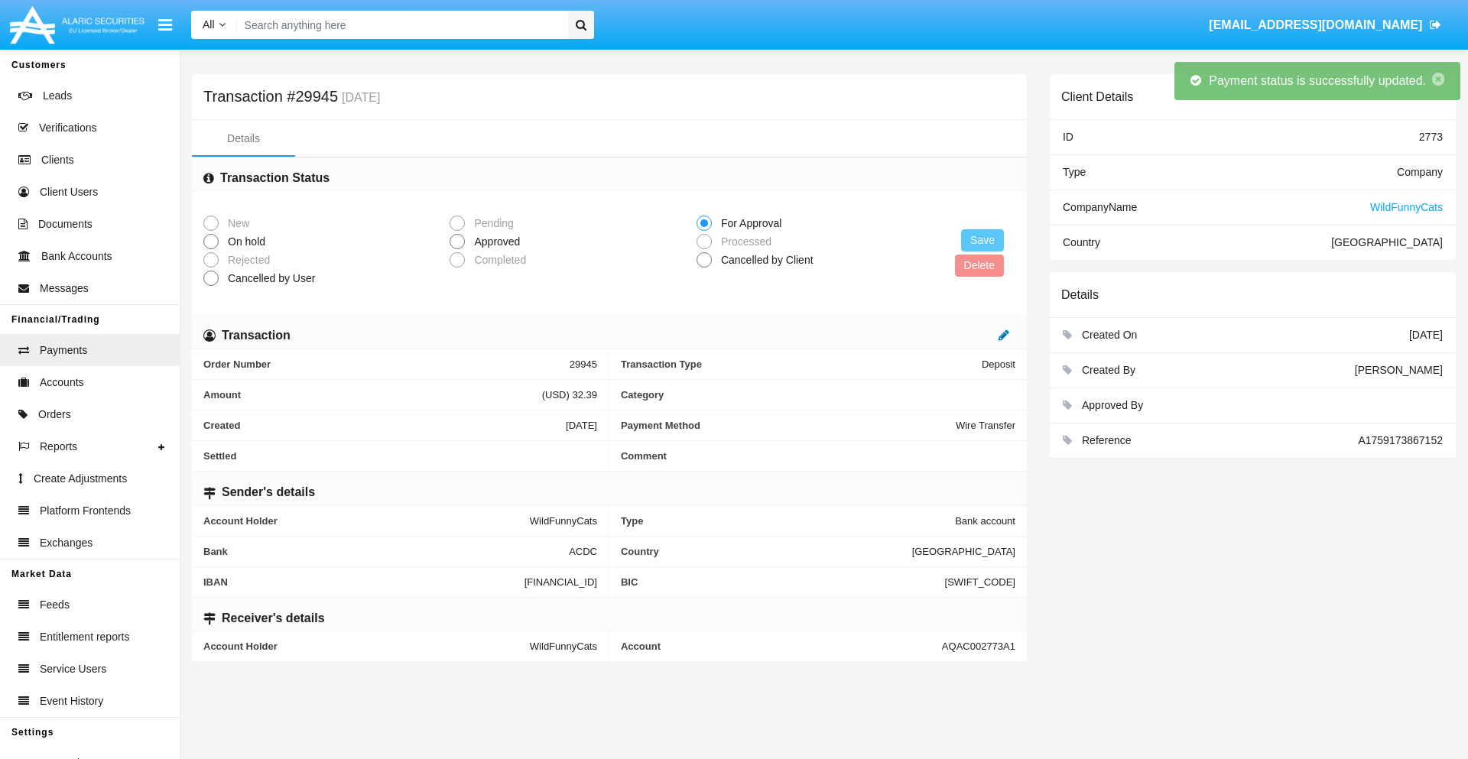
click at [1004, 335] on icon at bounding box center [1004, 335] width 11 height 12
type input "47.06"
click at [988, 335] on icon at bounding box center [988, 335] width 11 height 12
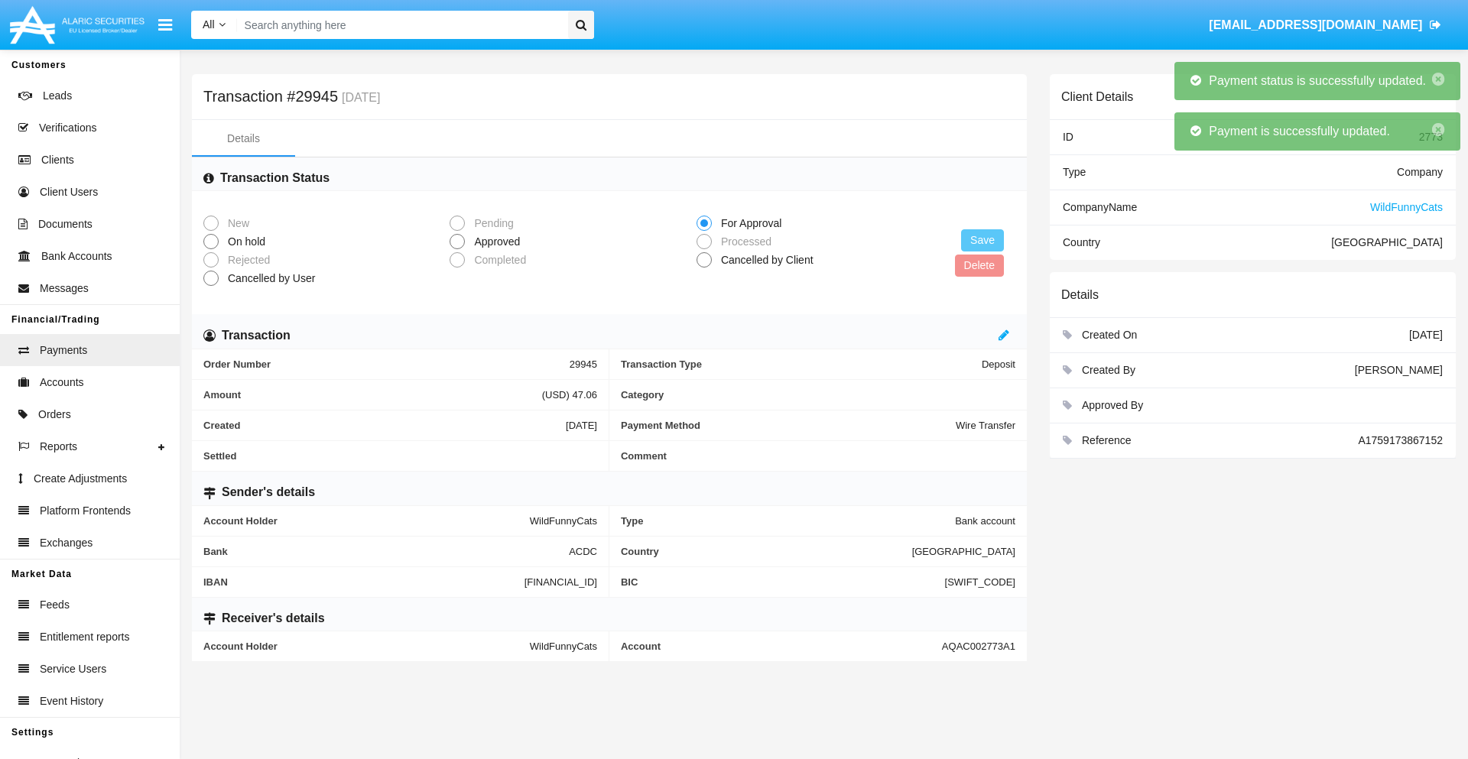
click at [494, 242] on span "Approved" at bounding box center [494, 242] width 59 height 16
click at [457, 249] on input "Approved" at bounding box center [457, 249] width 1 height 1
radio input "true"
click at [983, 240] on button "Save" at bounding box center [982, 240] width 43 height 22
